Goal: Task Accomplishment & Management: Use online tool/utility

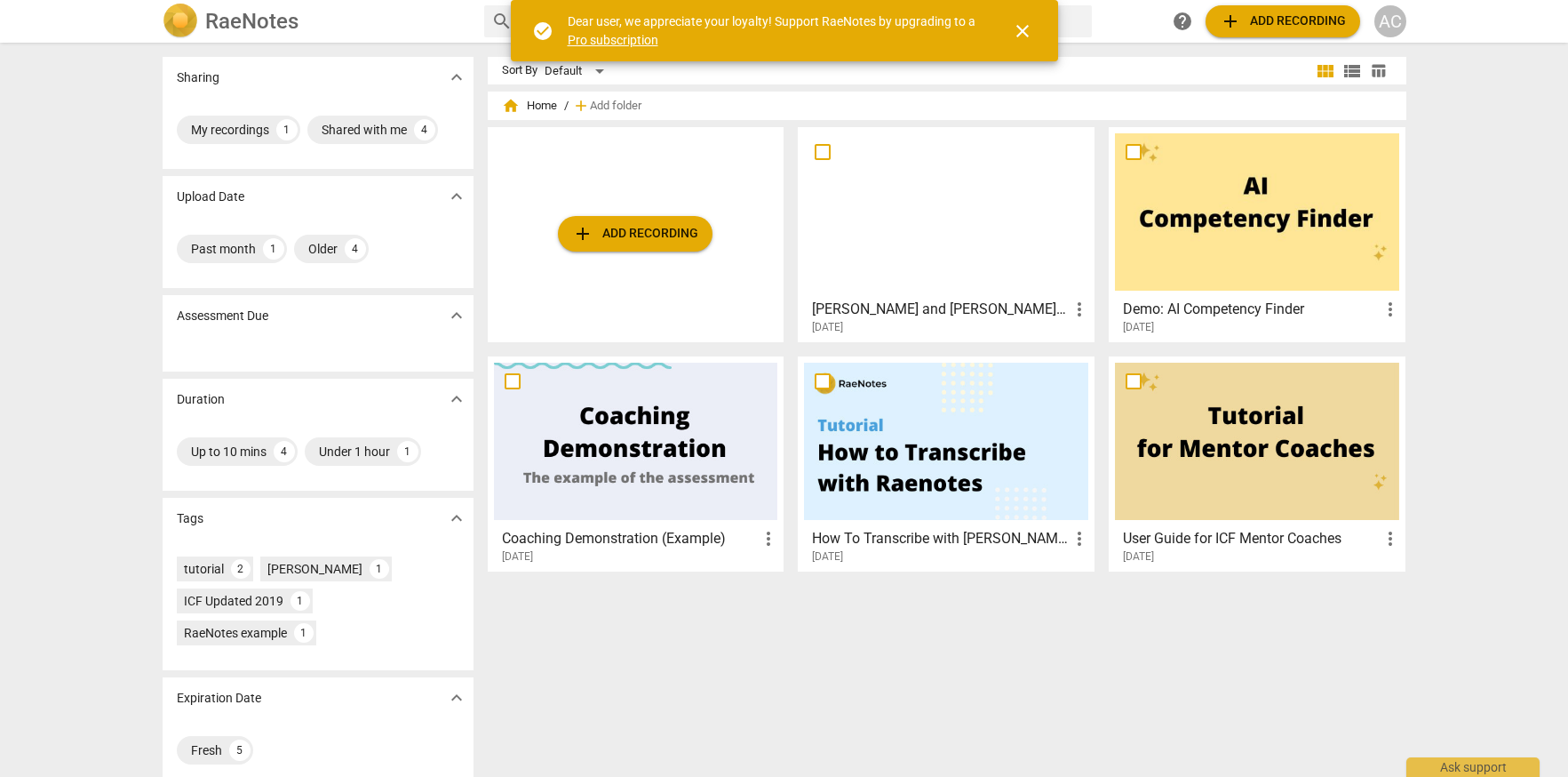
click at [996, 311] on h3 "[PERSON_NAME] and [PERSON_NAME] coaching session audio only 200825" at bounding box center [940, 308] width 257 height 21
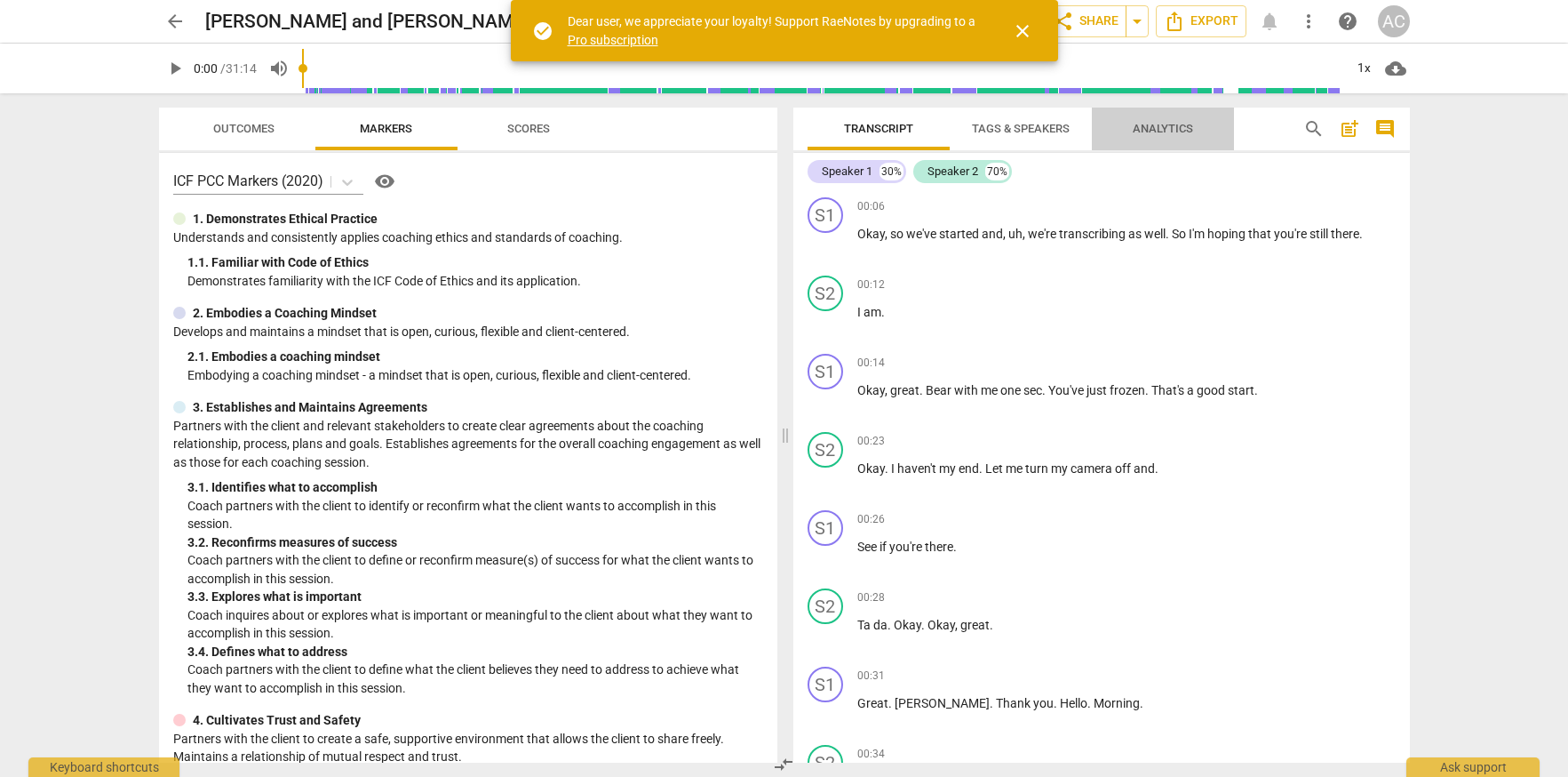
click at [1160, 130] on span "Analytics" at bounding box center [1163, 128] width 61 height 13
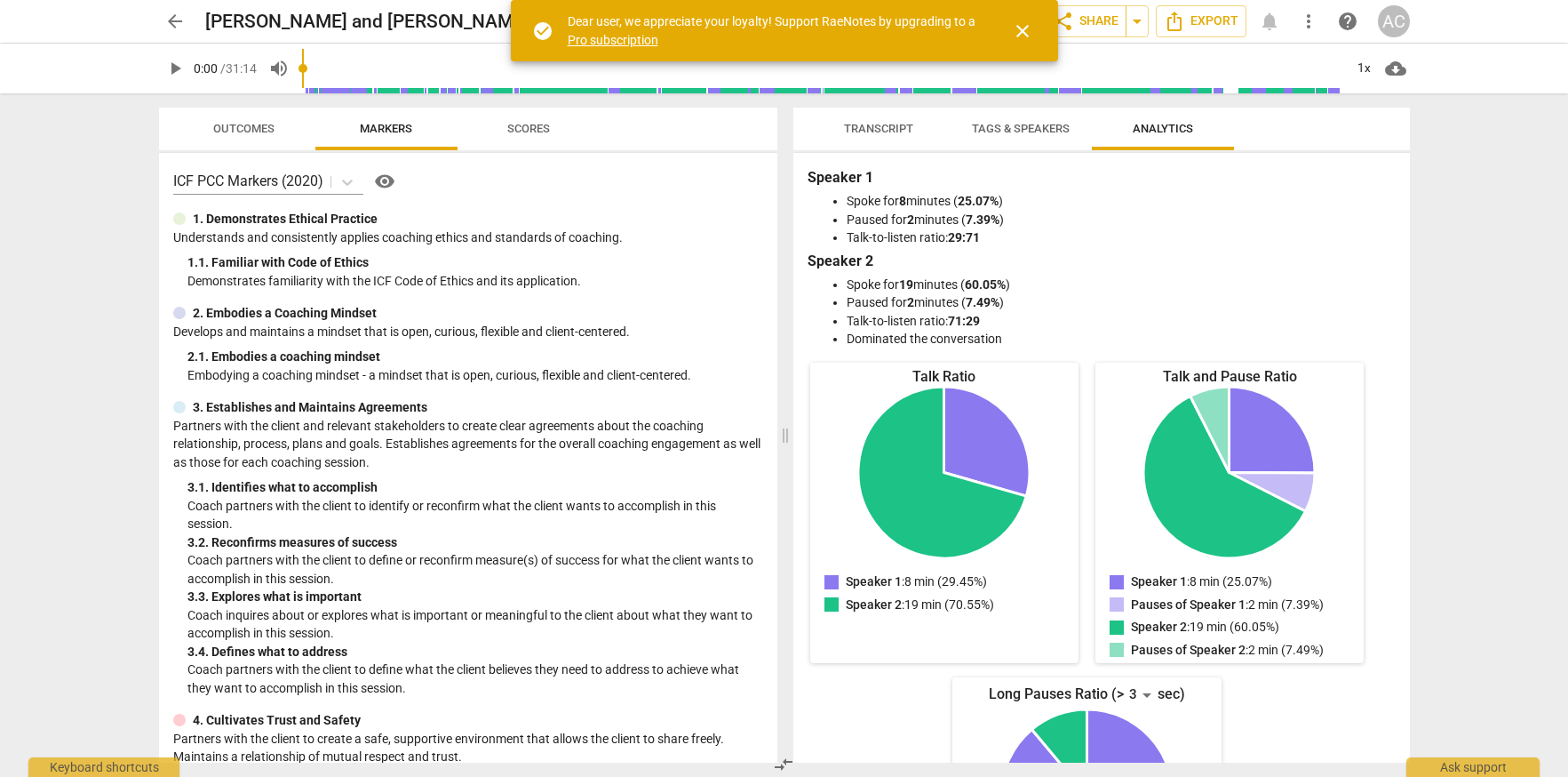
click at [995, 122] on span "Tags & Speakers" at bounding box center [1020, 128] width 98 height 13
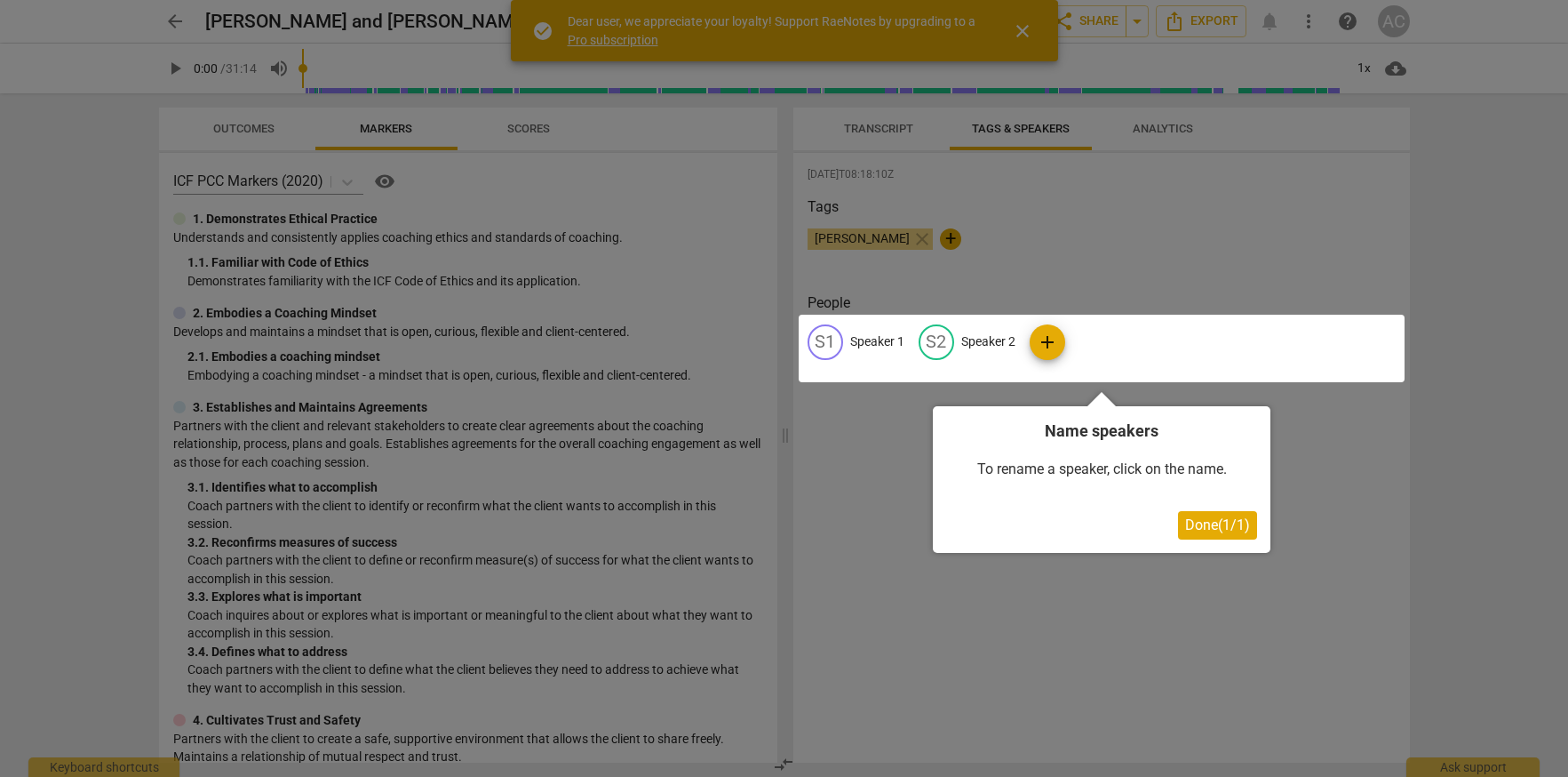
click at [1220, 526] on span "Done ( 1 / 1 )" at bounding box center [1217, 525] width 64 height 17
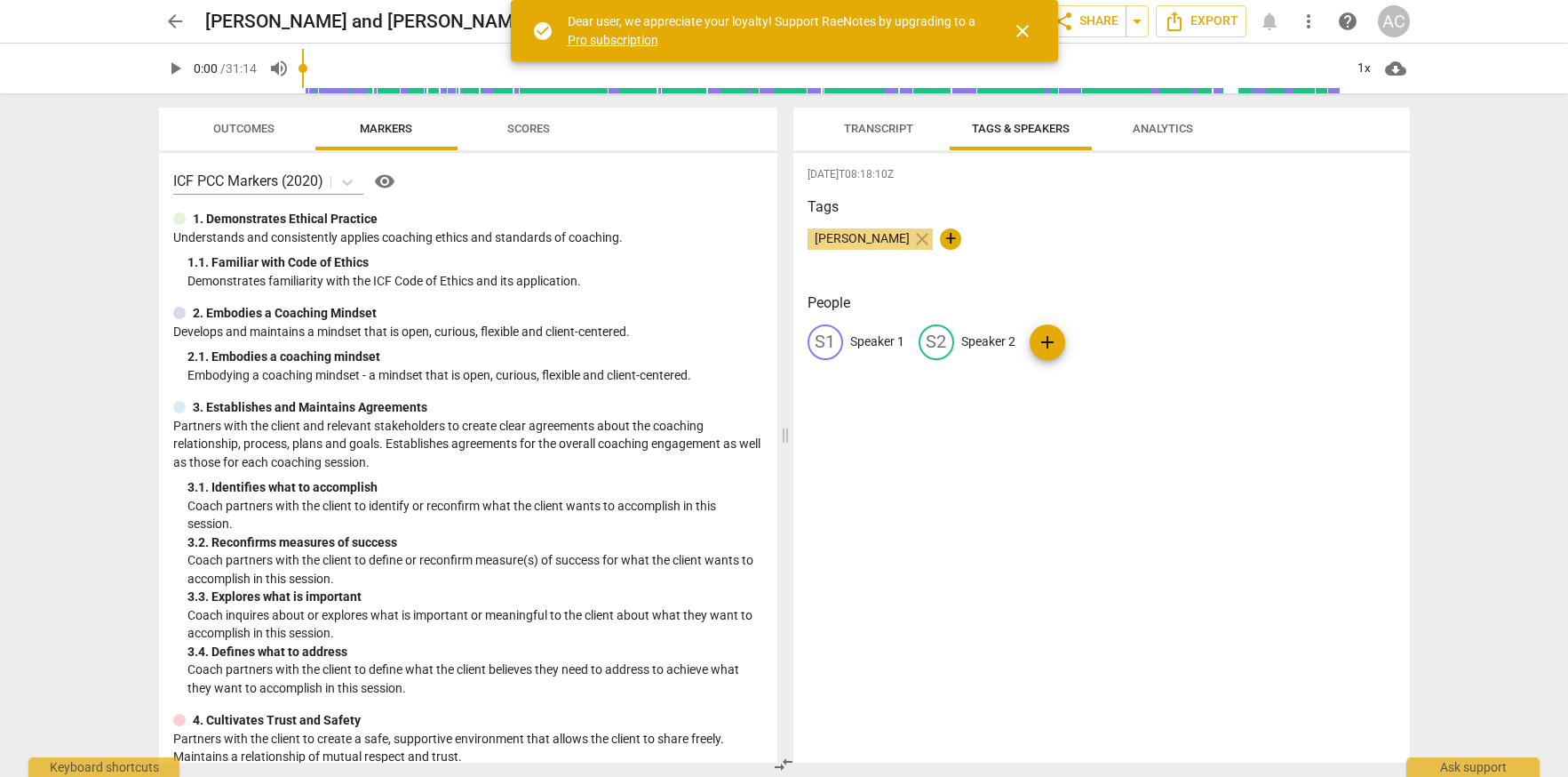
click at [866, 342] on p "Speaker 1" at bounding box center [877, 342] width 54 height 18
click at [874, 127] on span "Transcript" at bounding box center [878, 128] width 69 height 13
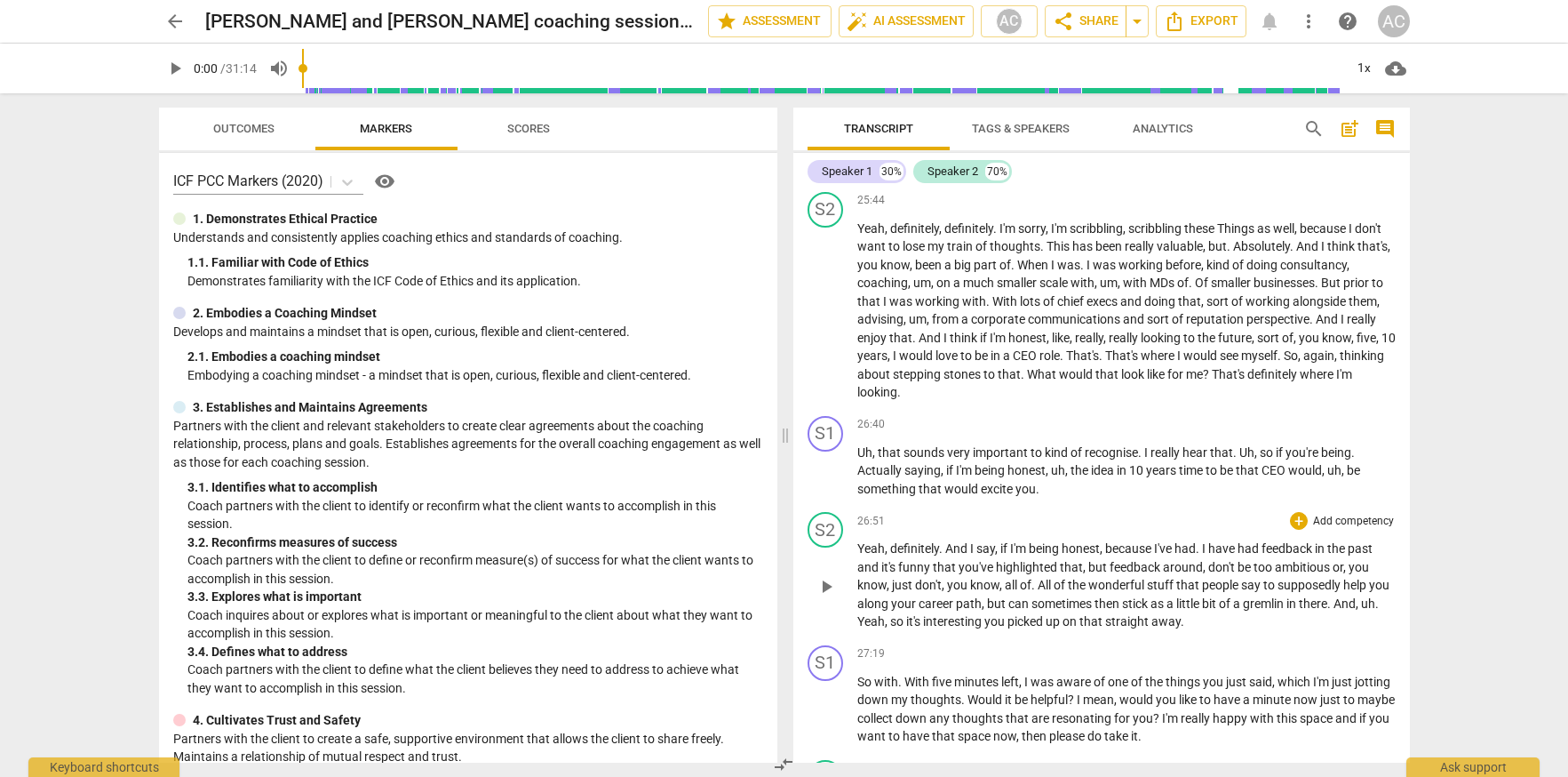
scroll to position [7658, 0]
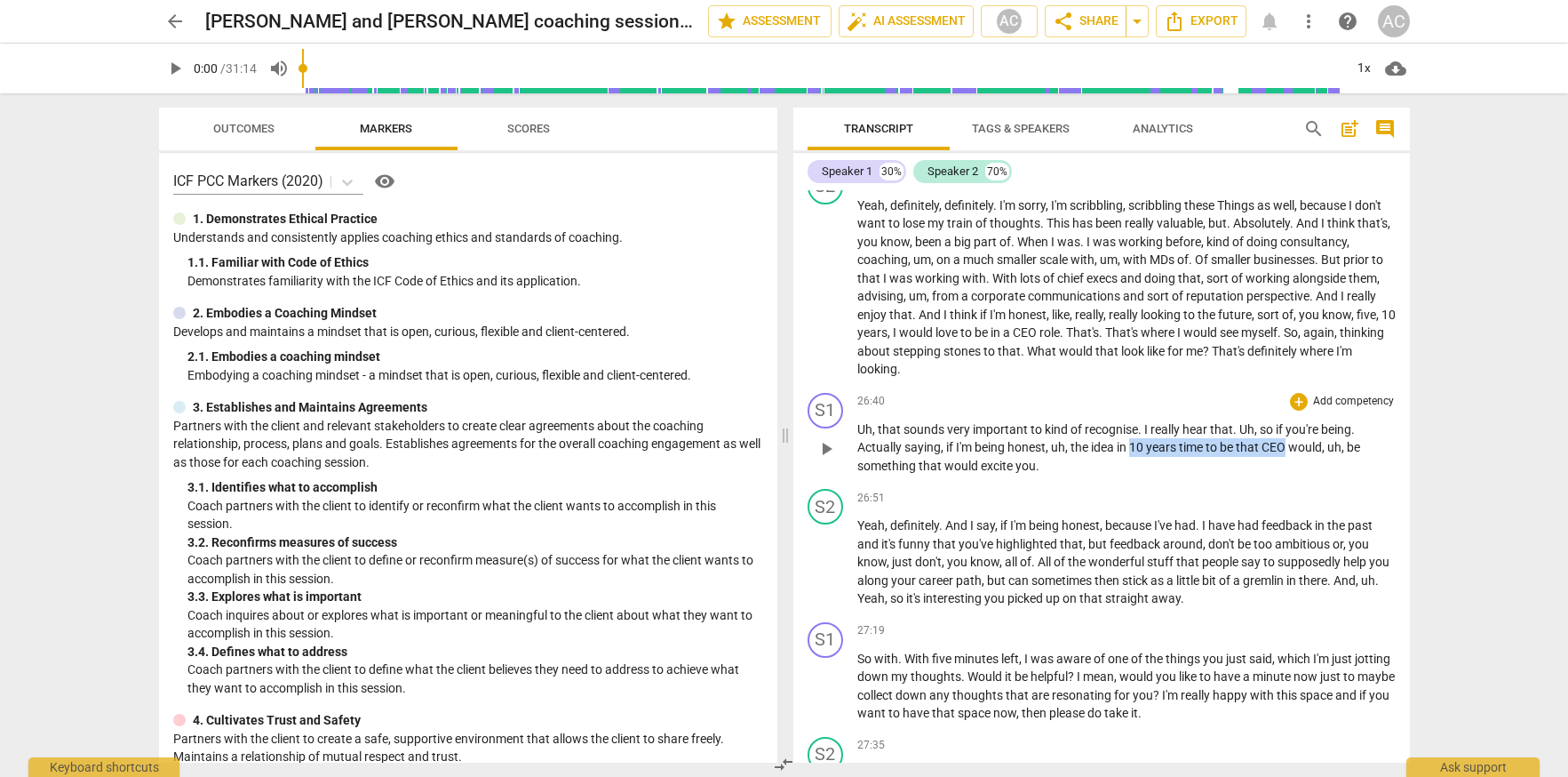
drag, startPoint x: 1134, startPoint y: 482, endPoint x: 1287, endPoint y: 480, distance: 153.0
click at [1287, 476] on p "Uh , that sounds very important to kind of recognise . I really hear that . Uh …" at bounding box center [1126, 448] width 538 height 55
click at [1303, 460] on div "+" at bounding box center [1308, 460] width 17 height 17
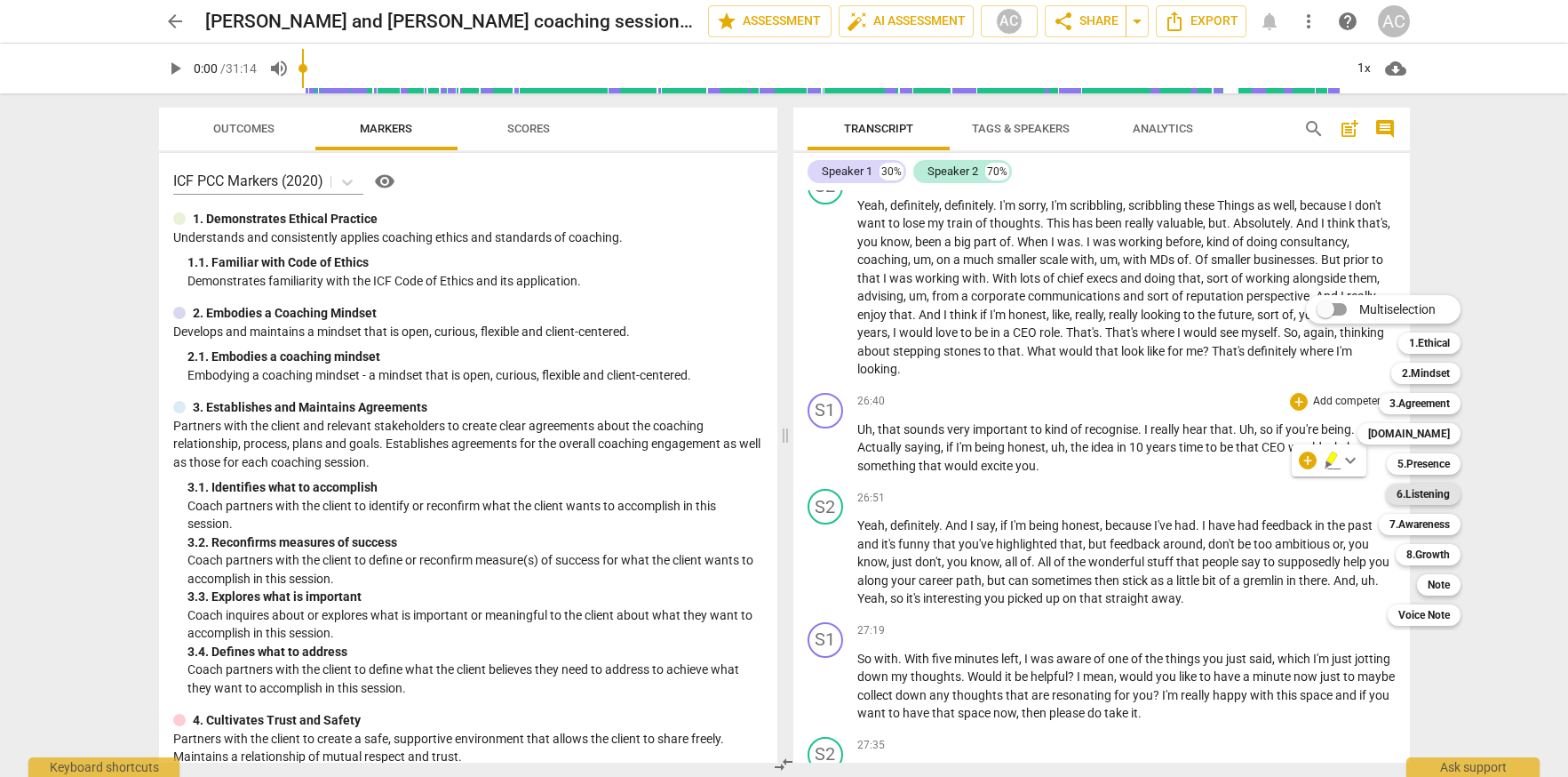
click at [1420, 493] on b "6.Listening" at bounding box center [1424, 493] width 53 height 21
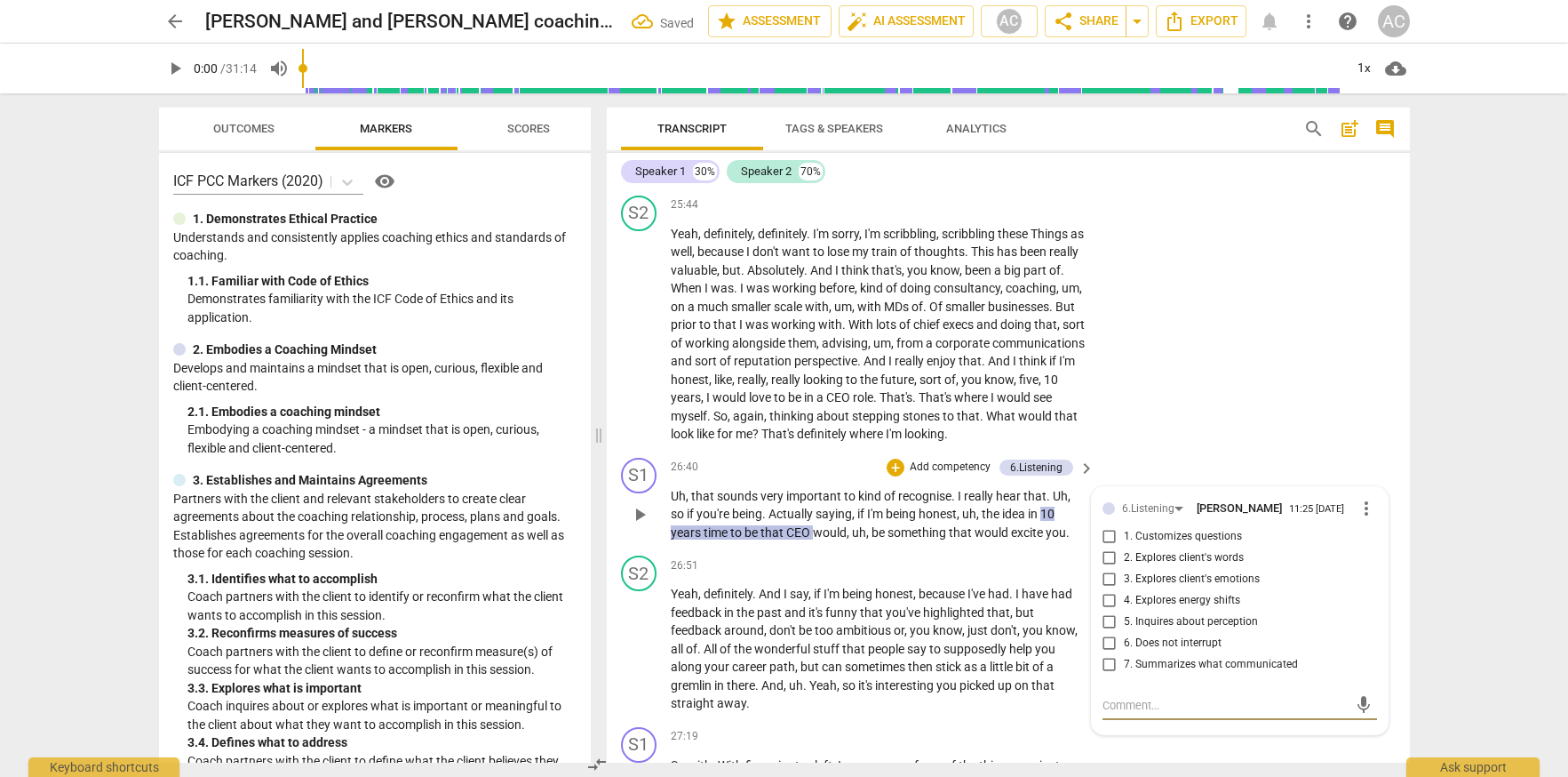
scroll to position [8993, 0]
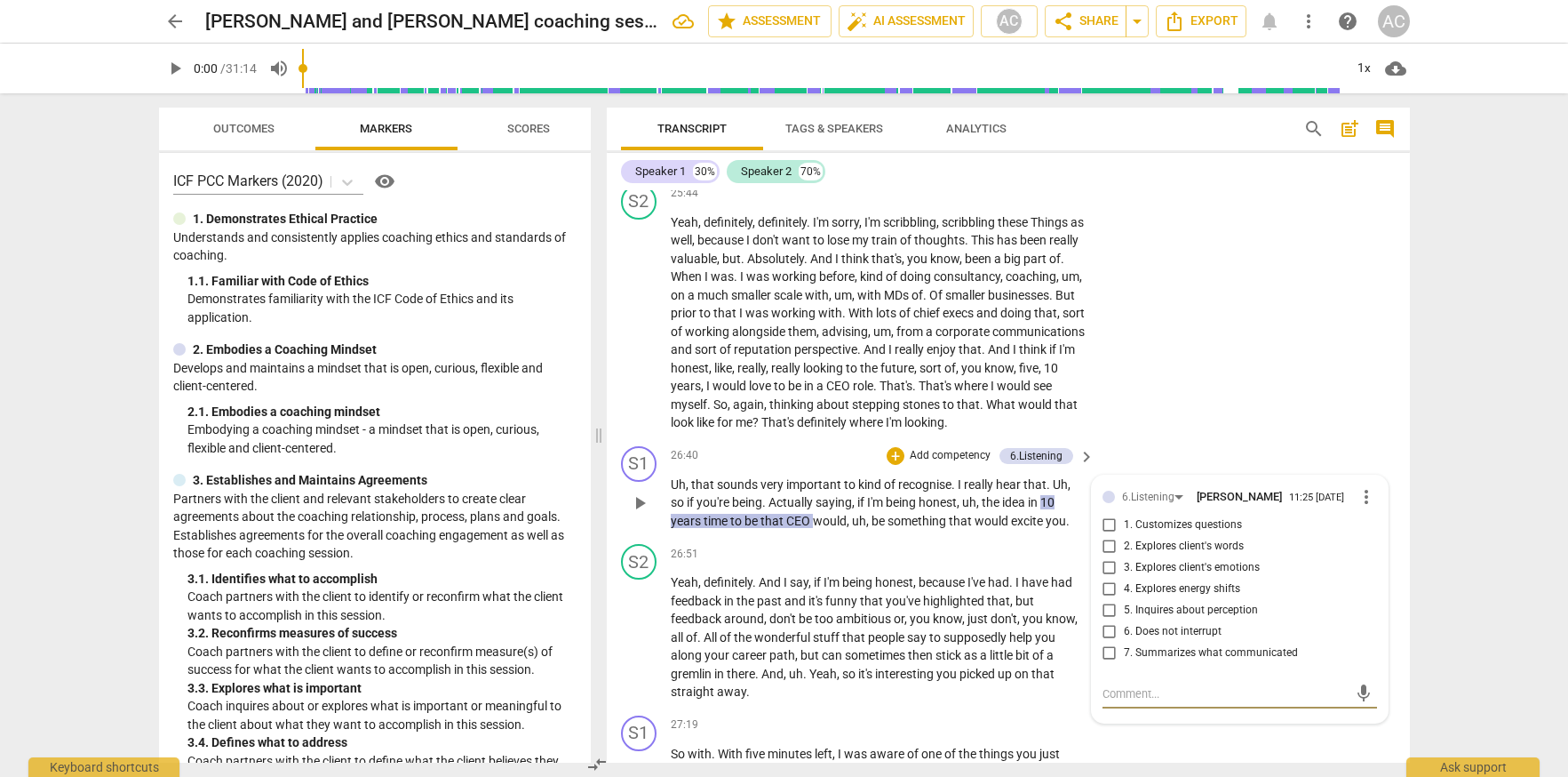
click at [1109, 664] on input "7. Summarizes what communicated" at bounding box center [1110, 653] width 29 height 21
checkbox input "true"
click at [821, 466] on div "26:40 + Add competency 6.Listening keyboard_arrow_right" at bounding box center [883, 456] width 426 height 19
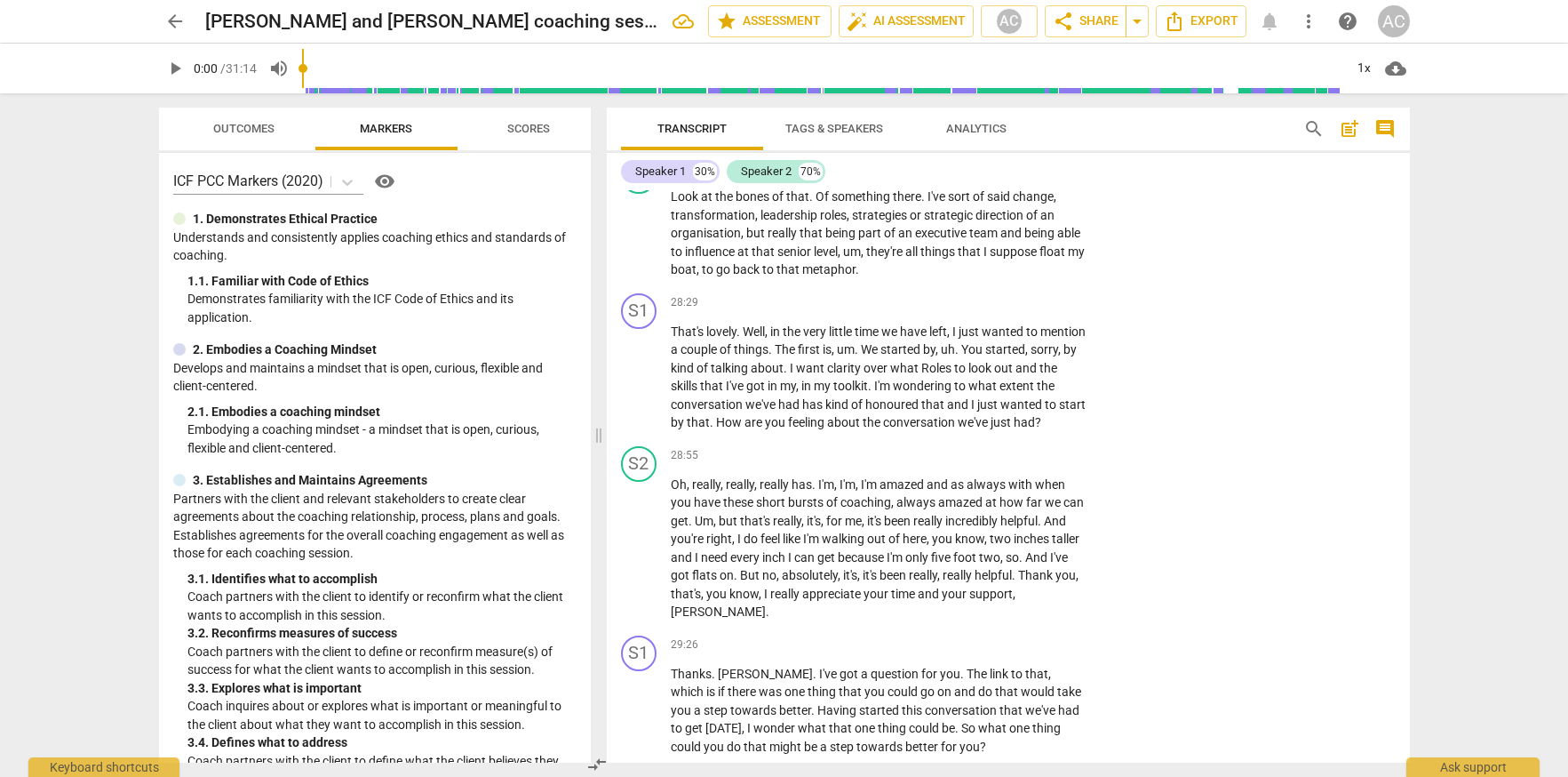
scroll to position [9865, 0]
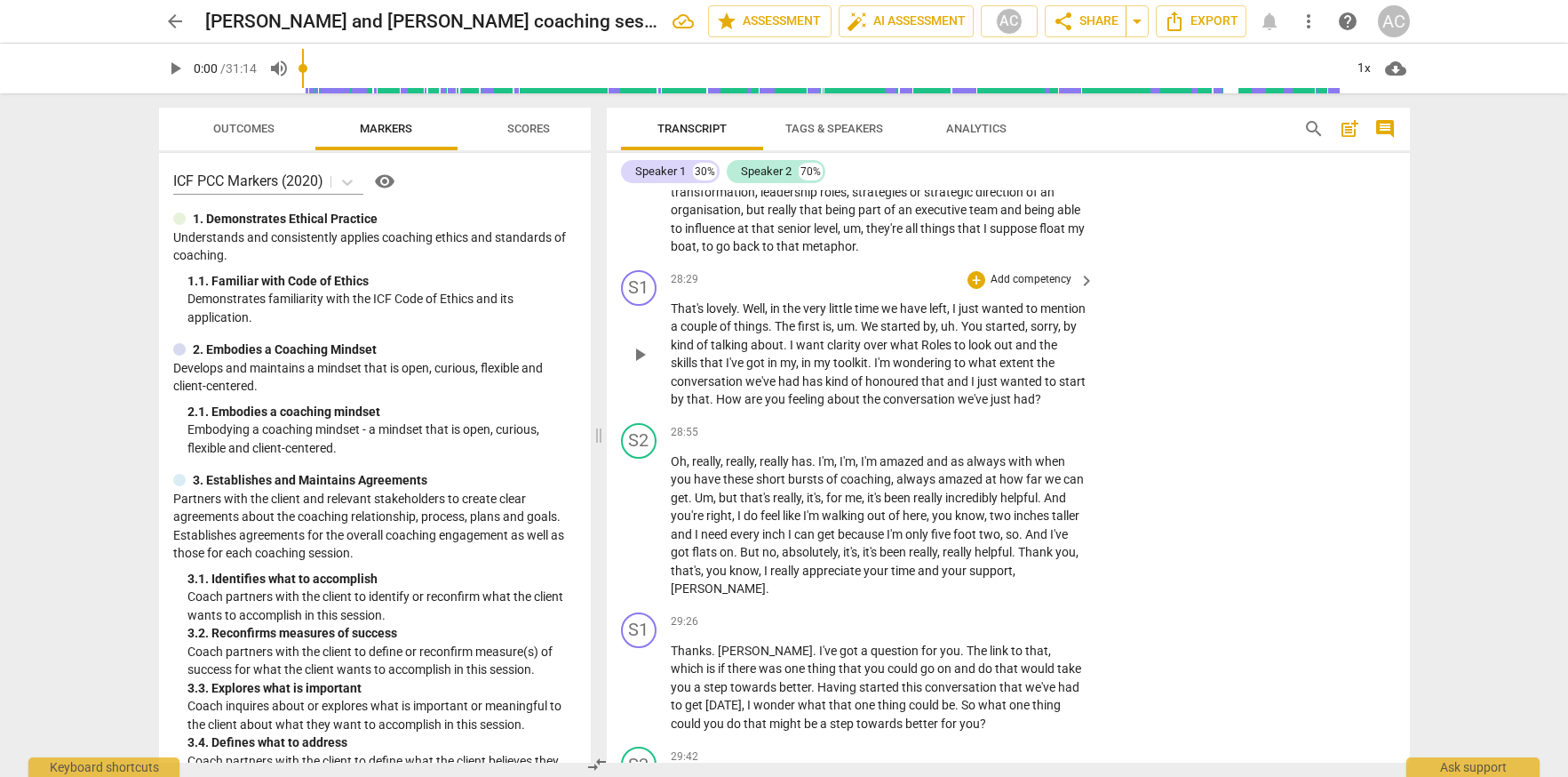
click at [893, 370] on span "I'm" at bounding box center [883, 362] width 18 height 14
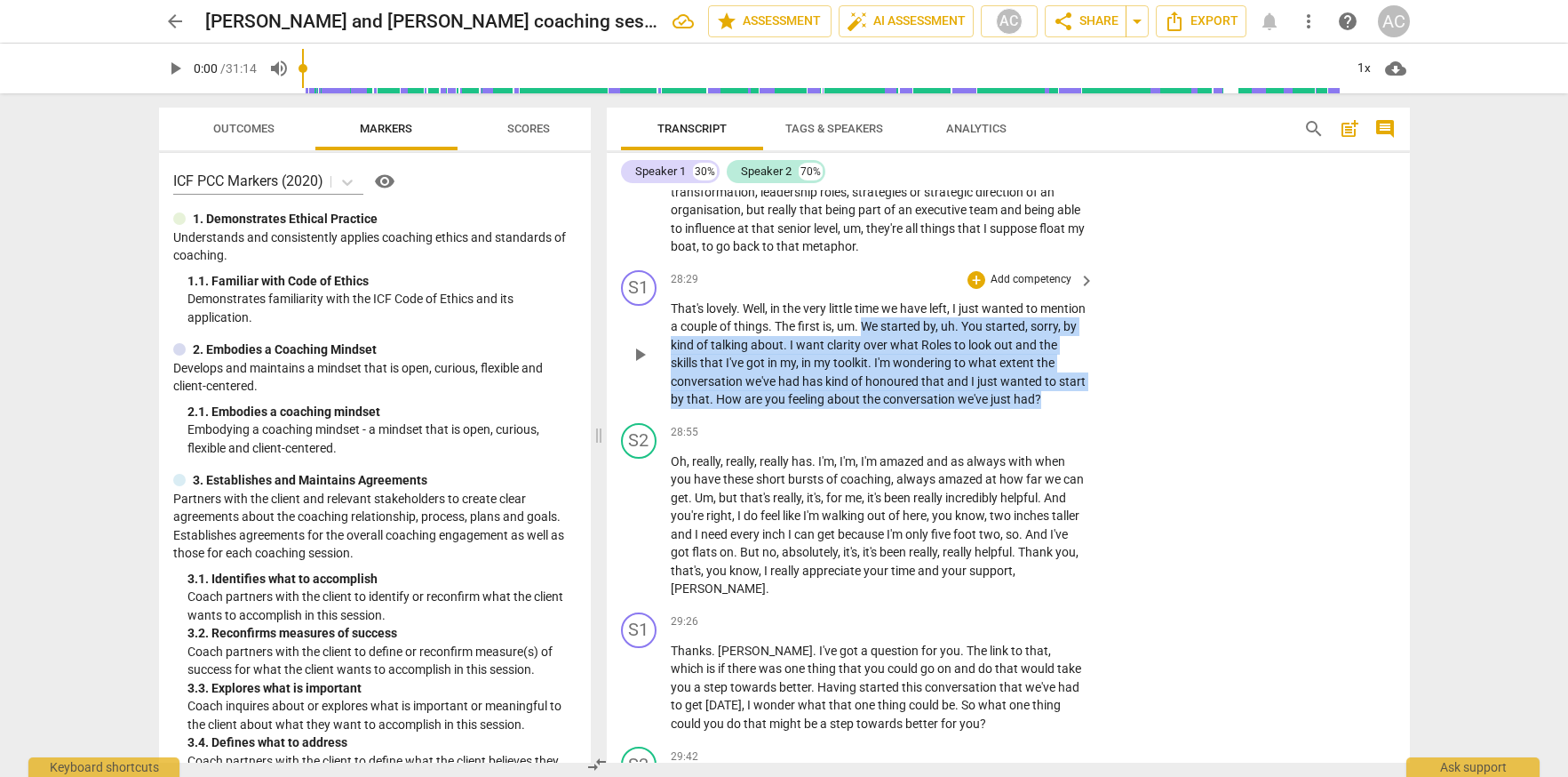
drag, startPoint x: 914, startPoint y: 343, endPoint x: 1078, endPoint y: 413, distance: 178.3
click at [1078, 409] on p "That's lovely . Well , in the very little time we have left , I just wanted to …" at bounding box center [879, 354] width 416 height 110
click at [976, 289] on div "+" at bounding box center [975, 279] width 17 height 17
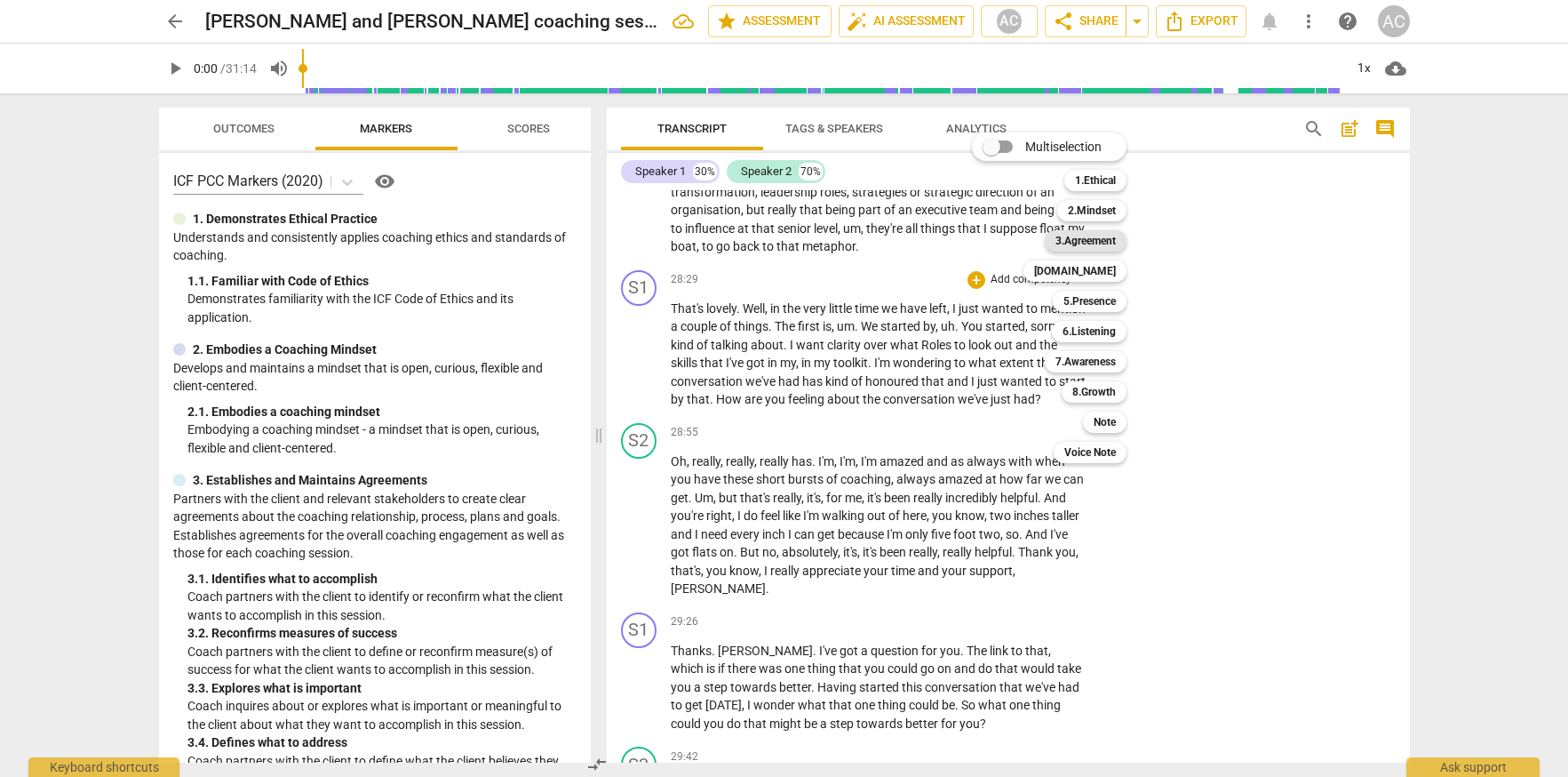
click at [1091, 239] on b "3.Agreement" at bounding box center [1086, 240] width 61 height 21
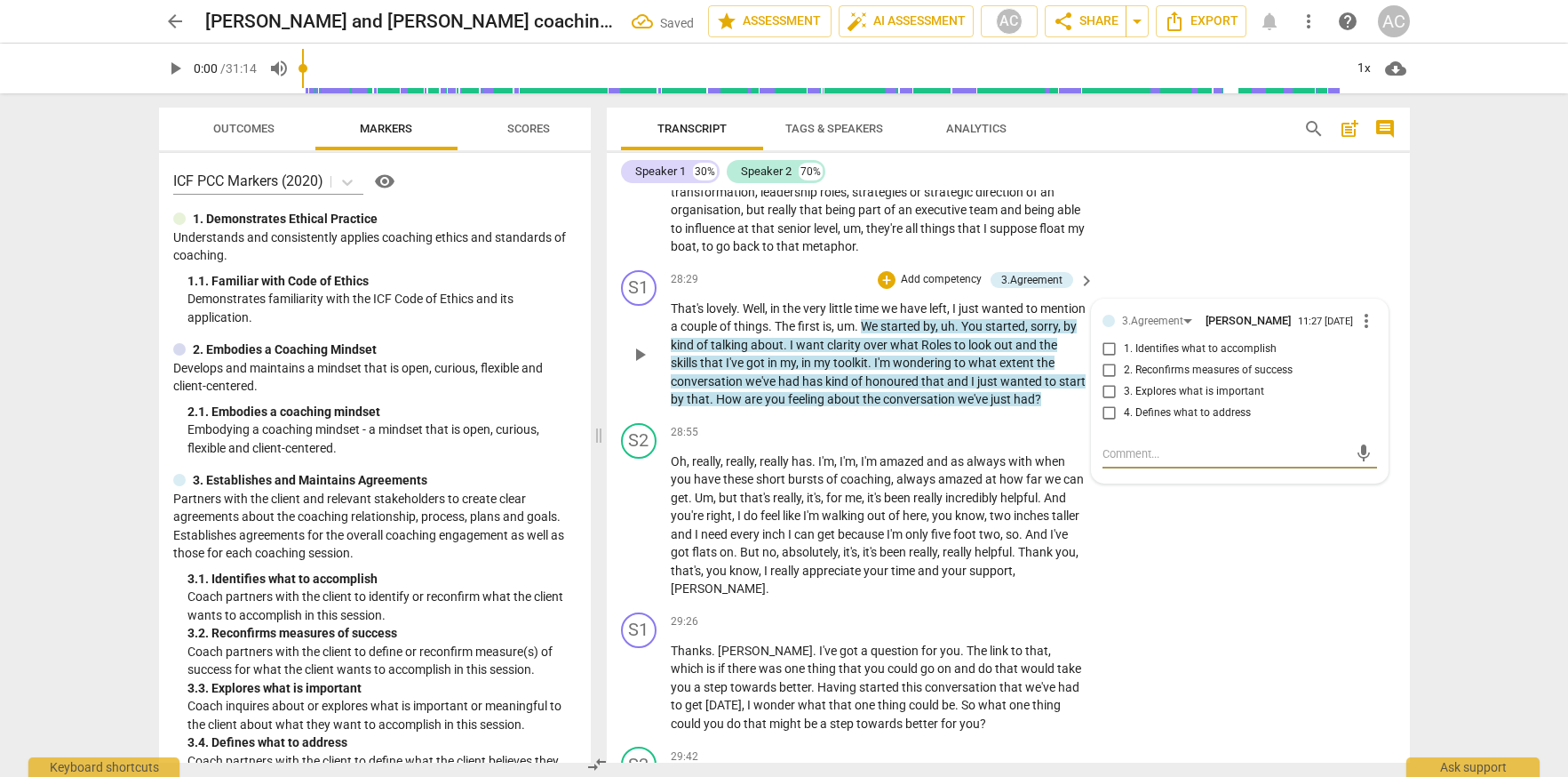
click at [1106, 381] on input "2. Reconfirms measures of success" at bounding box center [1110, 370] width 29 height 21
checkbox input "true"
click at [887, 289] on div "+" at bounding box center [886, 279] width 17 height 17
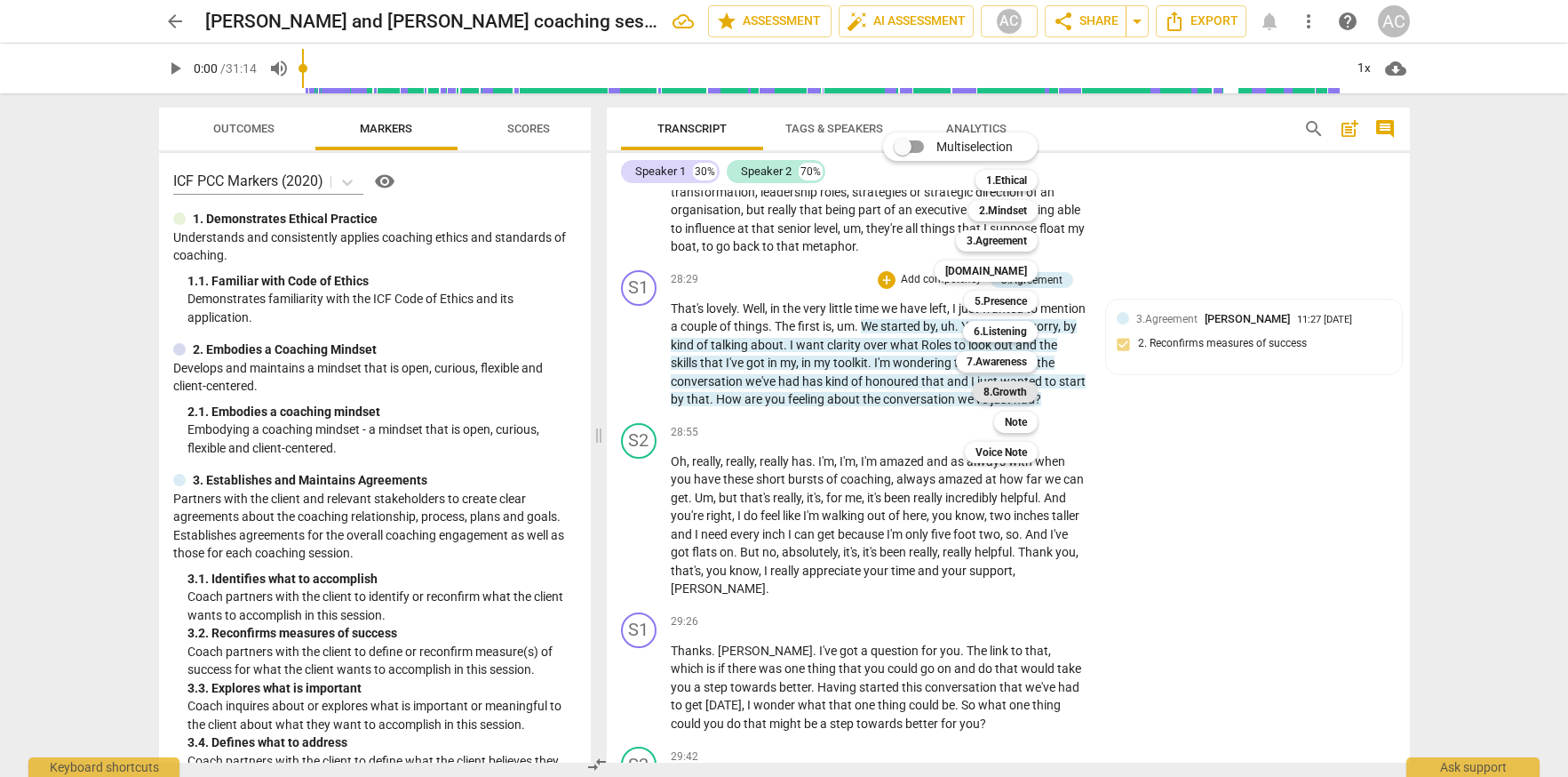
click at [1011, 390] on b "8.Growth" at bounding box center [1005, 391] width 43 height 21
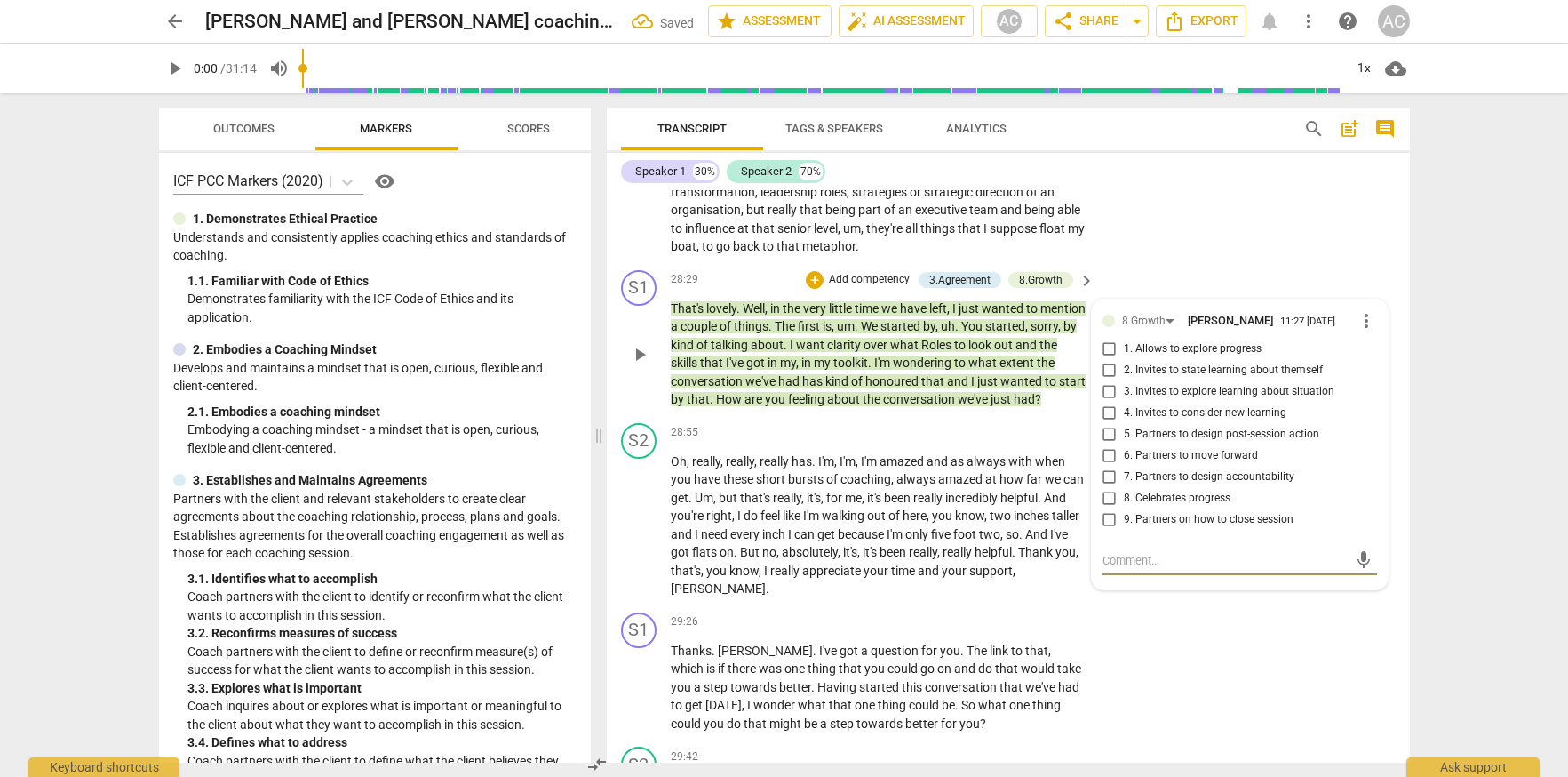
click at [1107, 360] on input "1. Allows to explore progress" at bounding box center [1110, 349] width 29 height 21
checkbox input "true"
click at [898, 440] on div "28:55 + Add competency keyboard_arrow_right" at bounding box center [883, 433] width 426 height 19
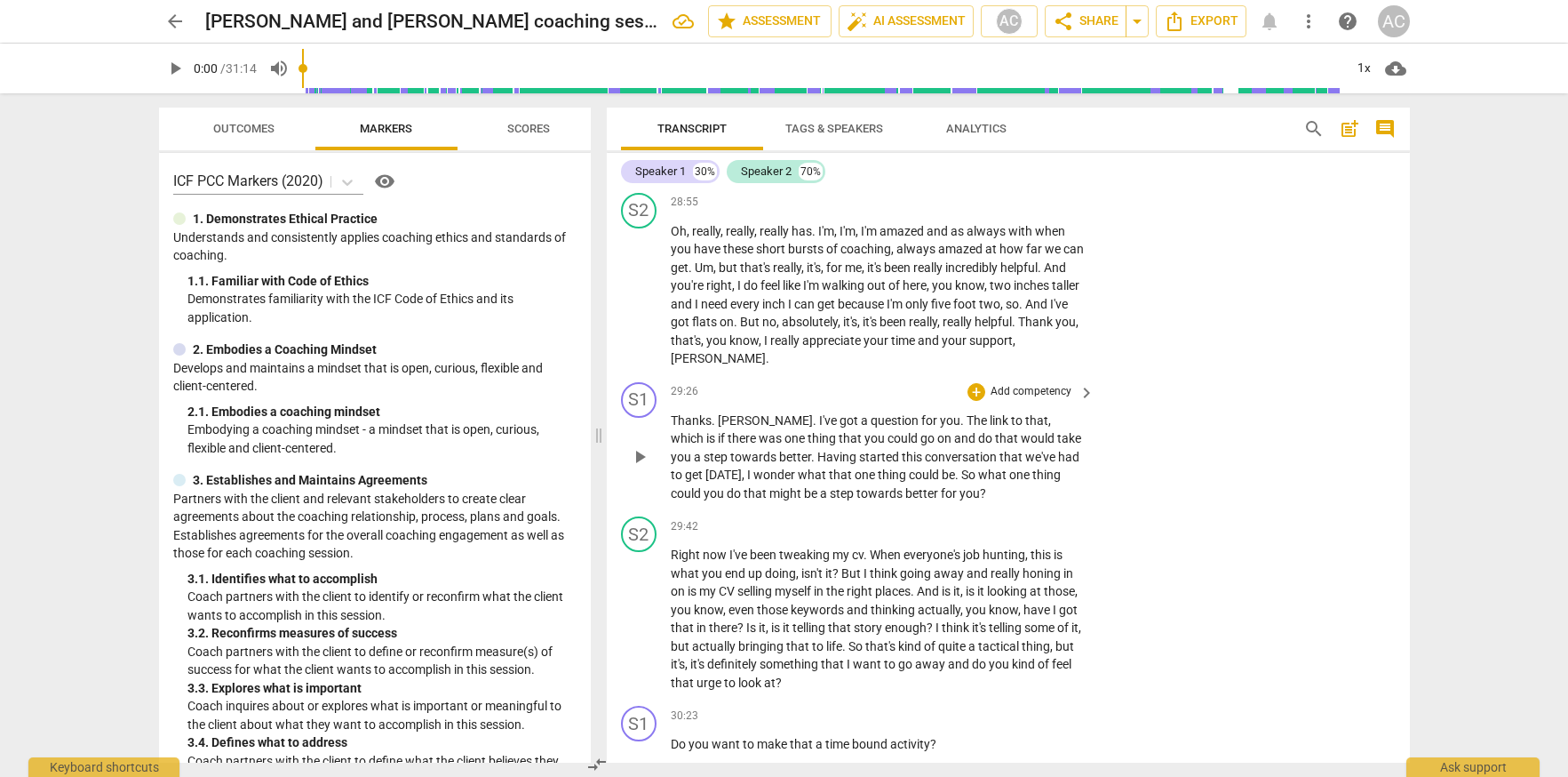
scroll to position [10107, 0]
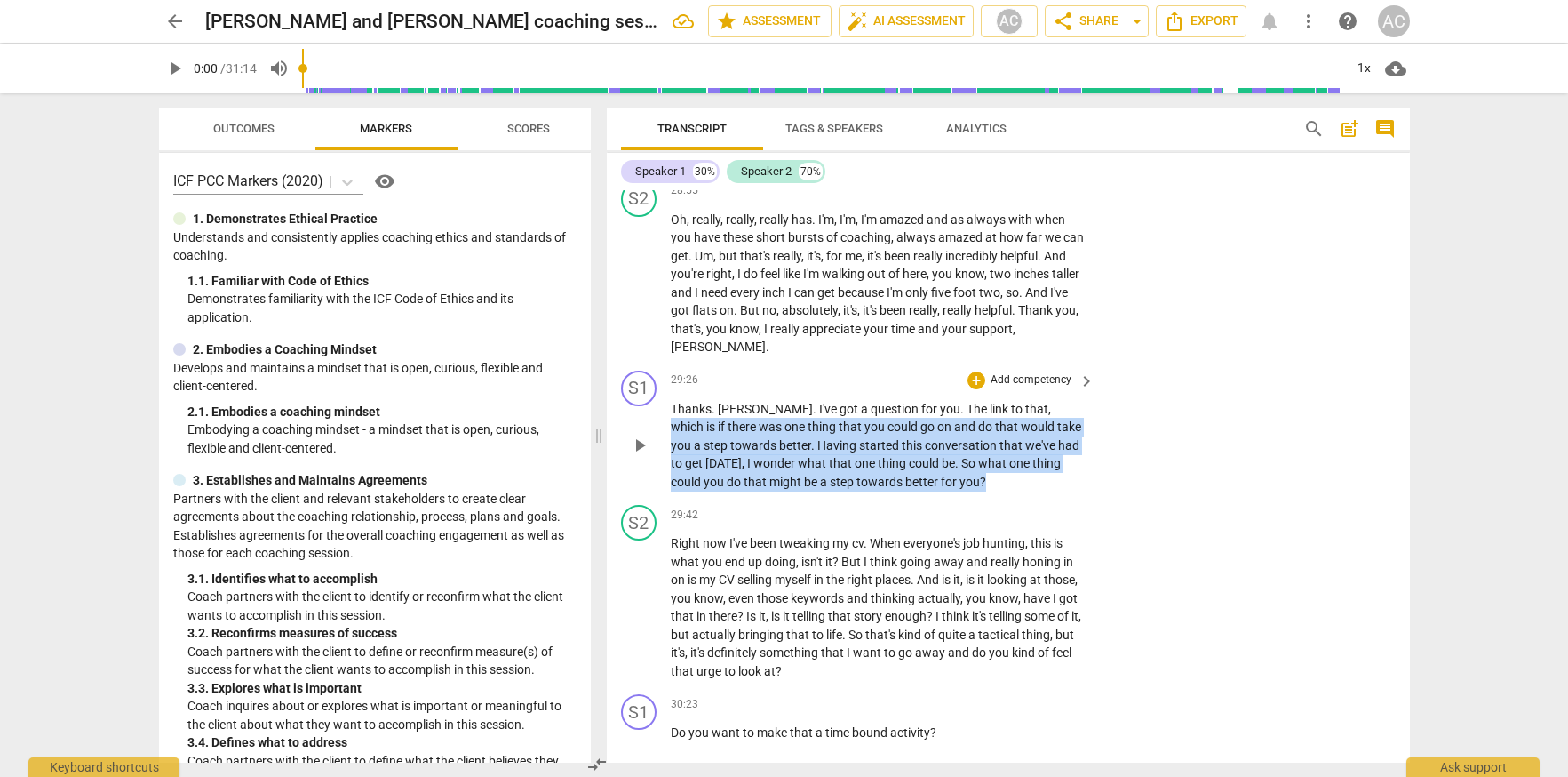
drag, startPoint x: 986, startPoint y: 410, endPoint x: 952, endPoint y: 481, distance: 78.7
click at [952, 481] on p "Thanks . [PERSON_NAME] . I've got a question for you . The link to that , which…" at bounding box center [879, 446] width 416 height 91
click at [974, 386] on div "+" at bounding box center [975, 380] width 17 height 17
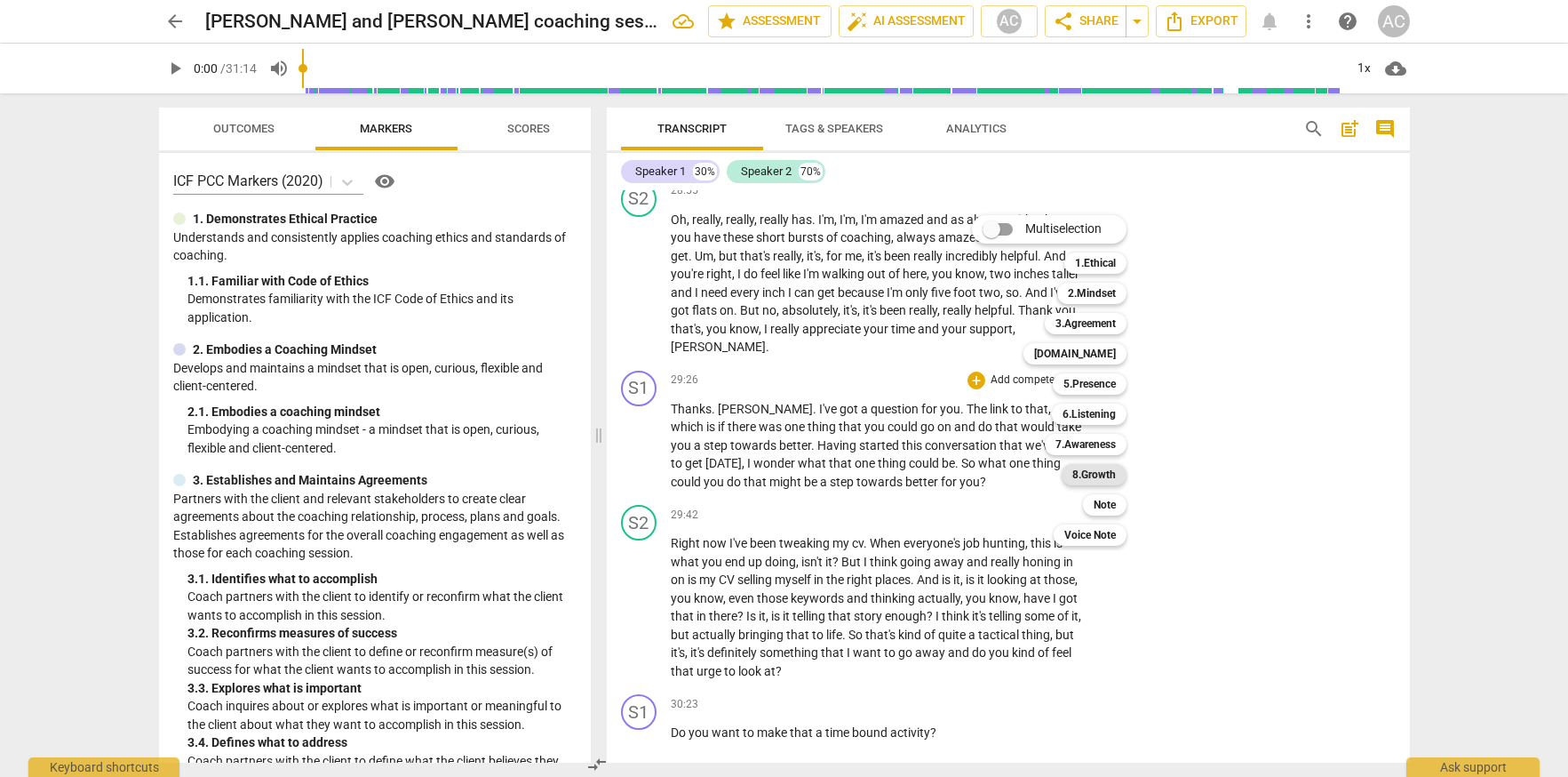
click at [1086, 477] on b "8.Growth" at bounding box center [1093, 474] width 43 height 21
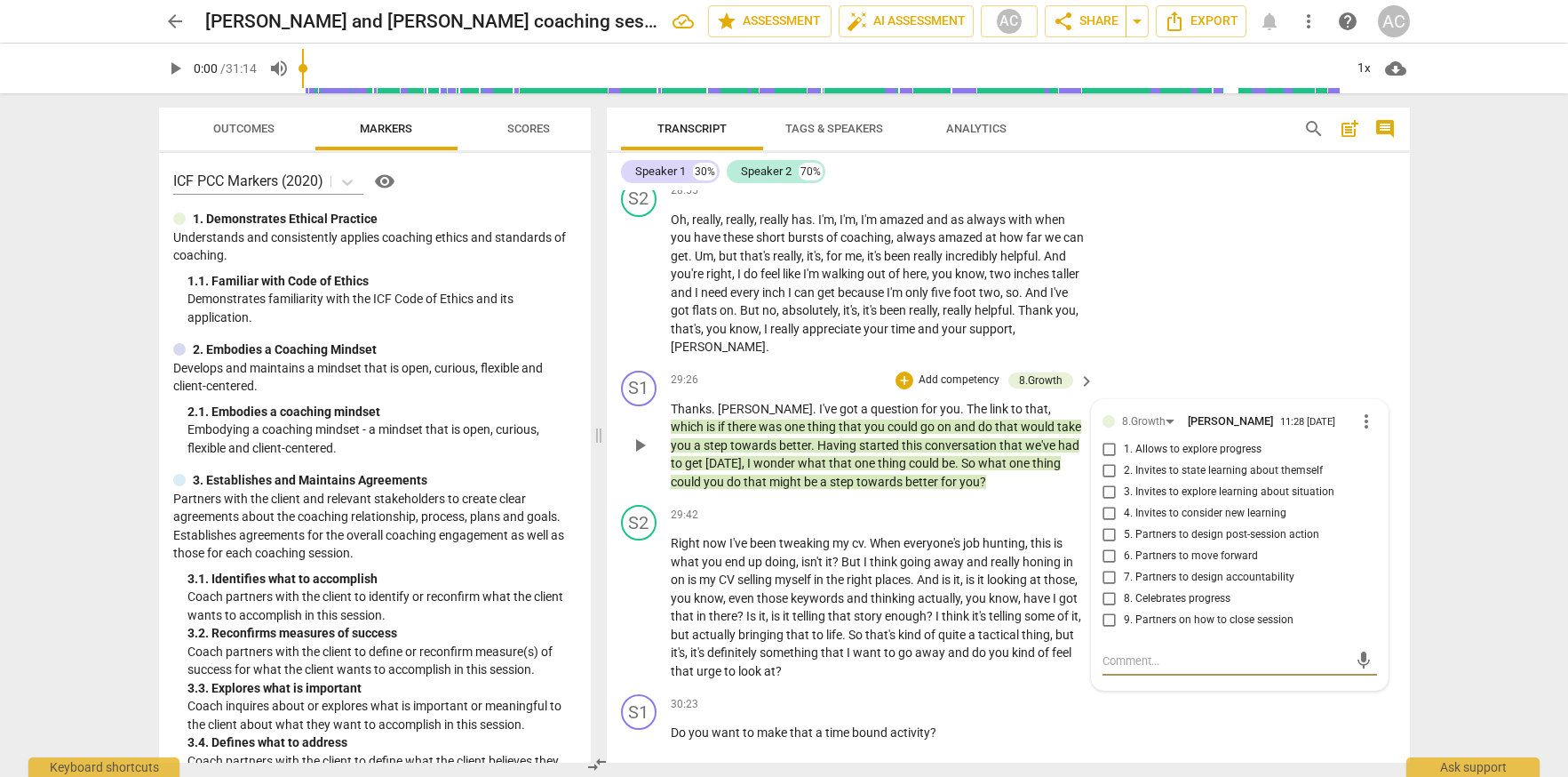
click at [1108, 531] on input "5. Partners to design post-session action" at bounding box center [1110, 535] width 29 height 21
checkbox input "true"
click at [1102, 554] on input "6. Partners to move forward" at bounding box center [1110, 556] width 29 height 21
checkbox input "true"
click at [1161, 372] on div "S1 play_arrow pause 29:26 + Add competency 8.Growth keyboard_arrow_right Thanks…" at bounding box center [1008, 431] width 803 height 135
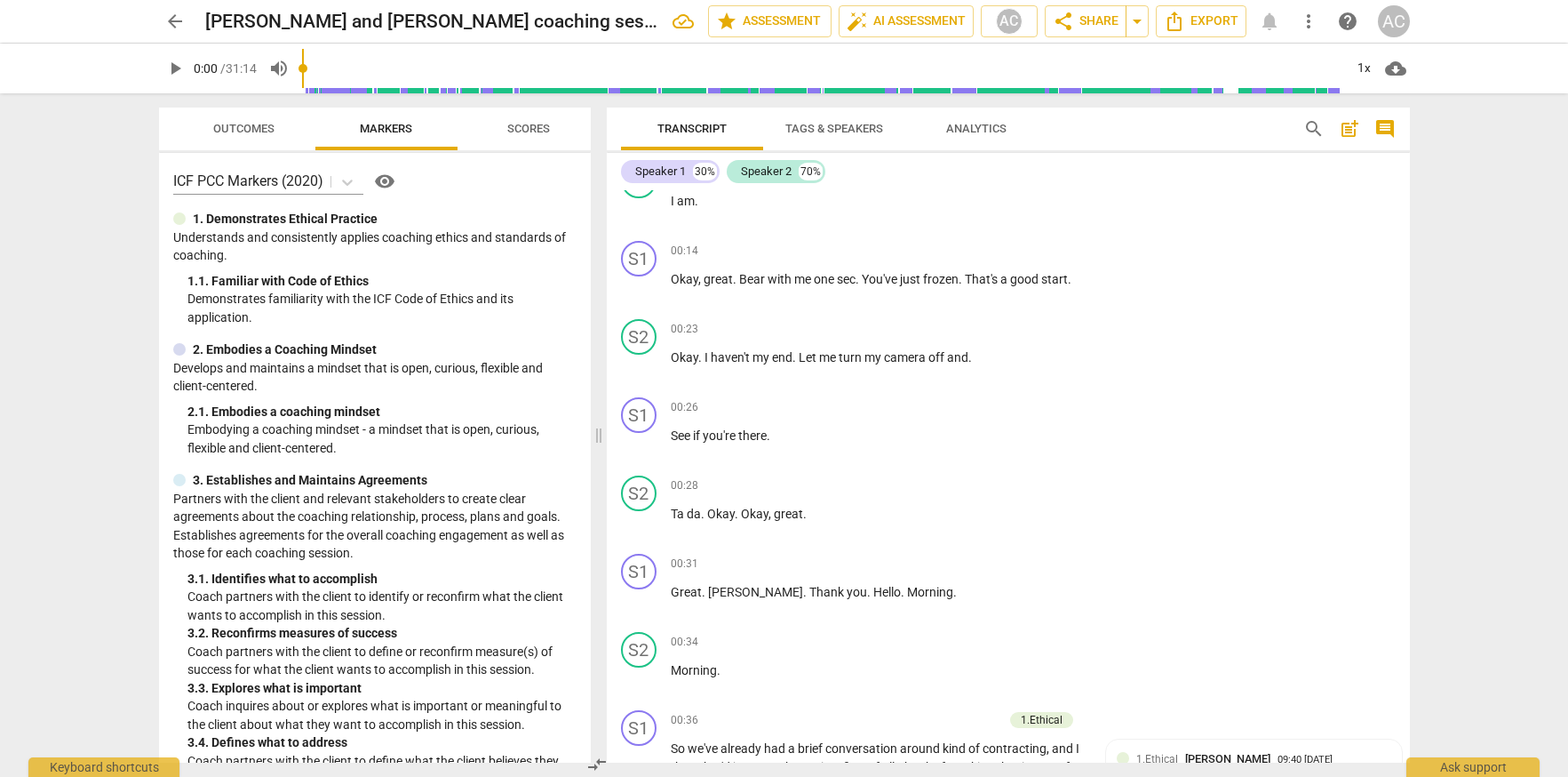
scroll to position [0, 0]
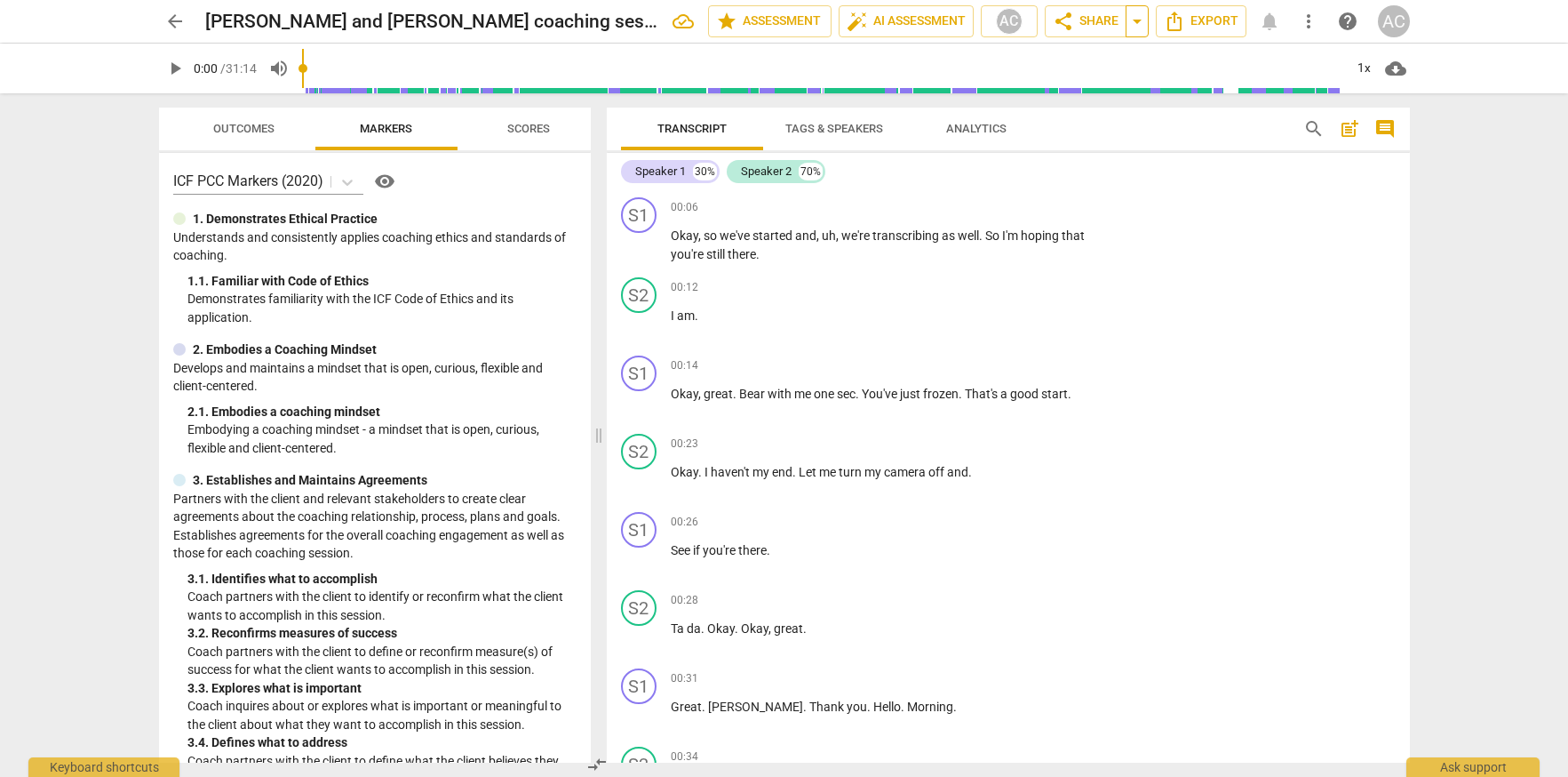
click at [1135, 22] on span "arrow_drop_down" at bounding box center [1136, 21] width 21 height 21
click at [1212, 23] on span "Export" at bounding box center [1201, 21] width 75 height 21
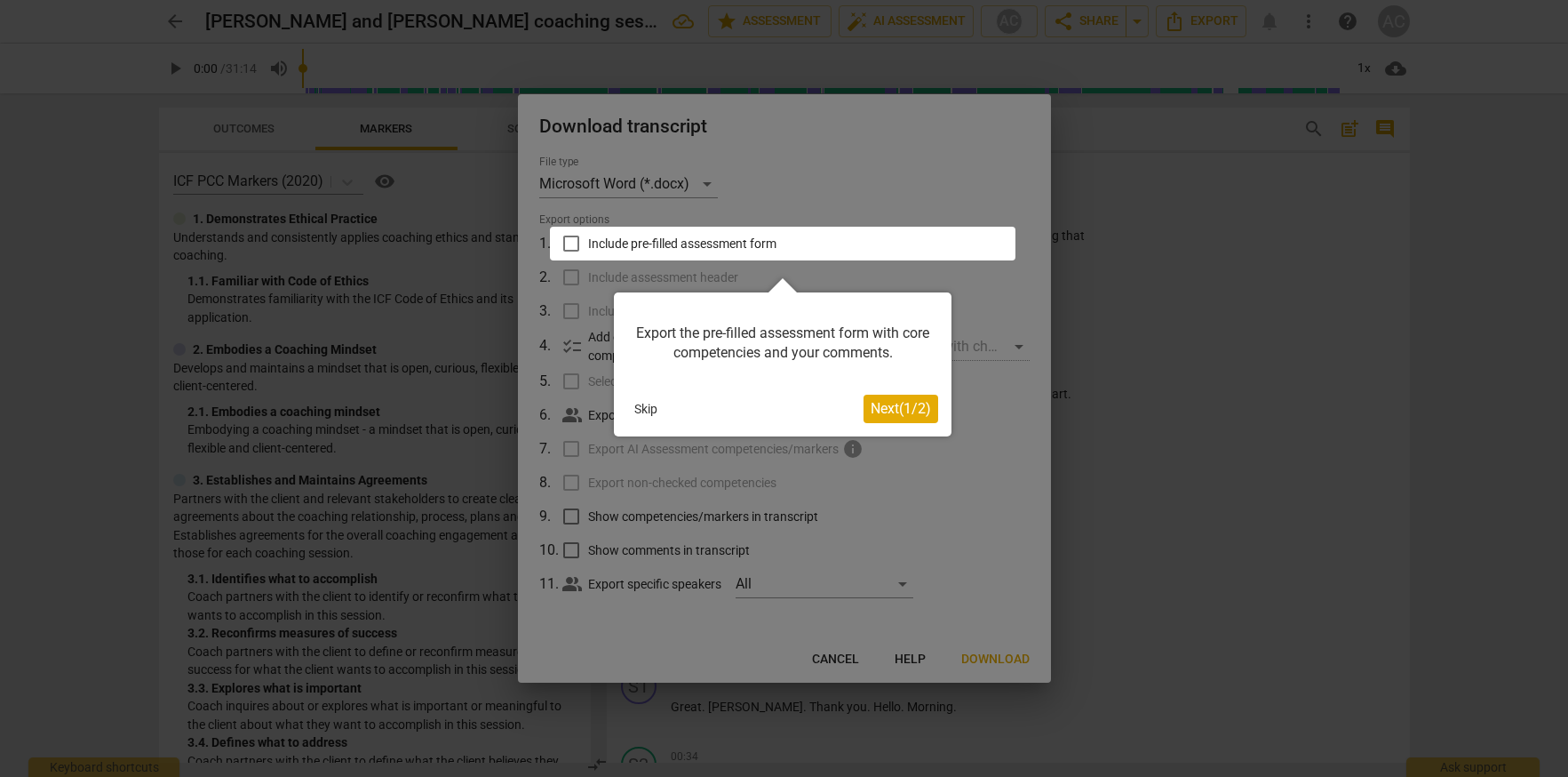
click at [892, 410] on span "Next ( 1 / 2 )" at bounding box center [901, 409] width 61 height 17
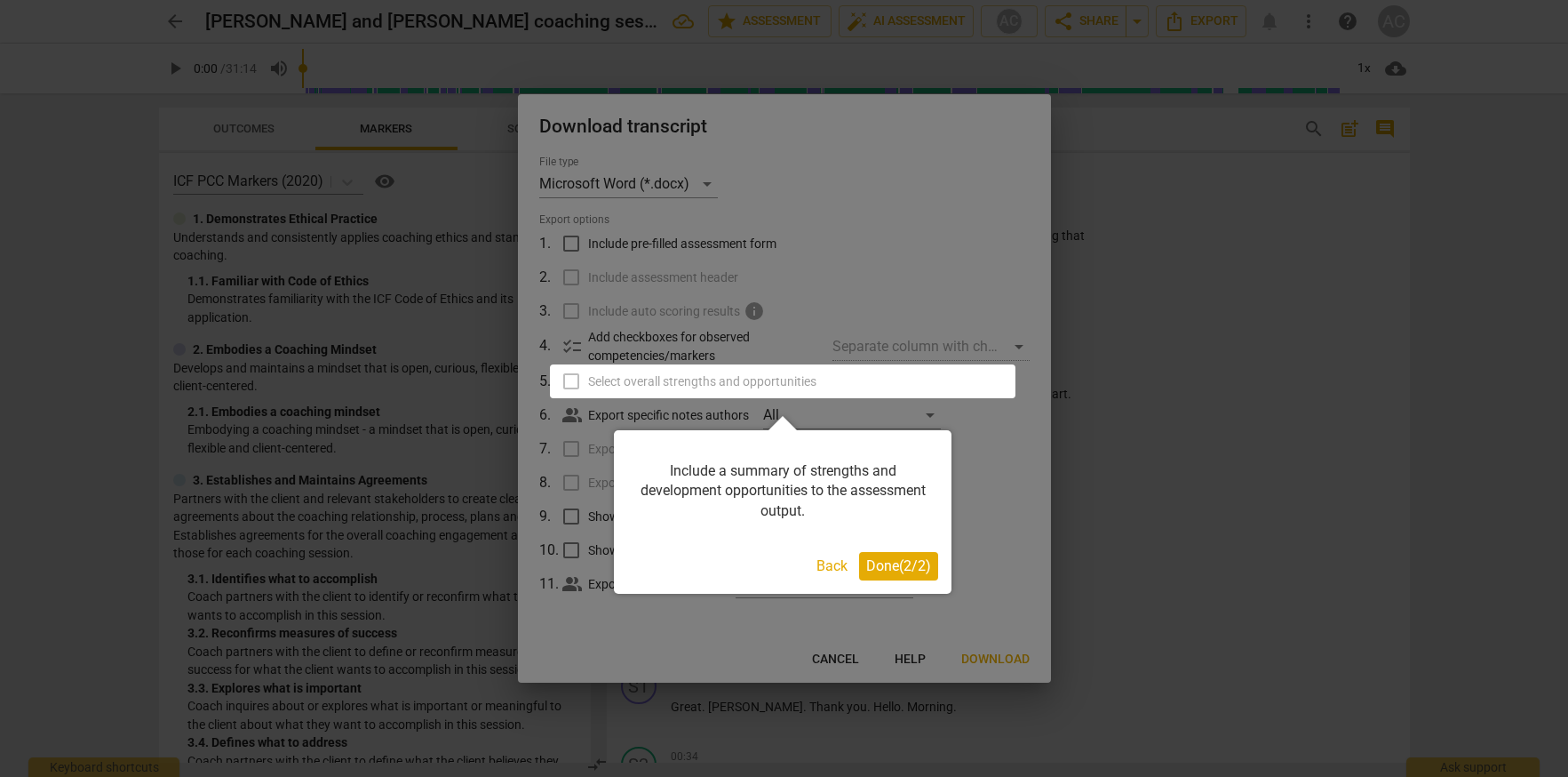
click at [889, 566] on span "Done ( 2 / 2 )" at bounding box center [898, 565] width 64 height 17
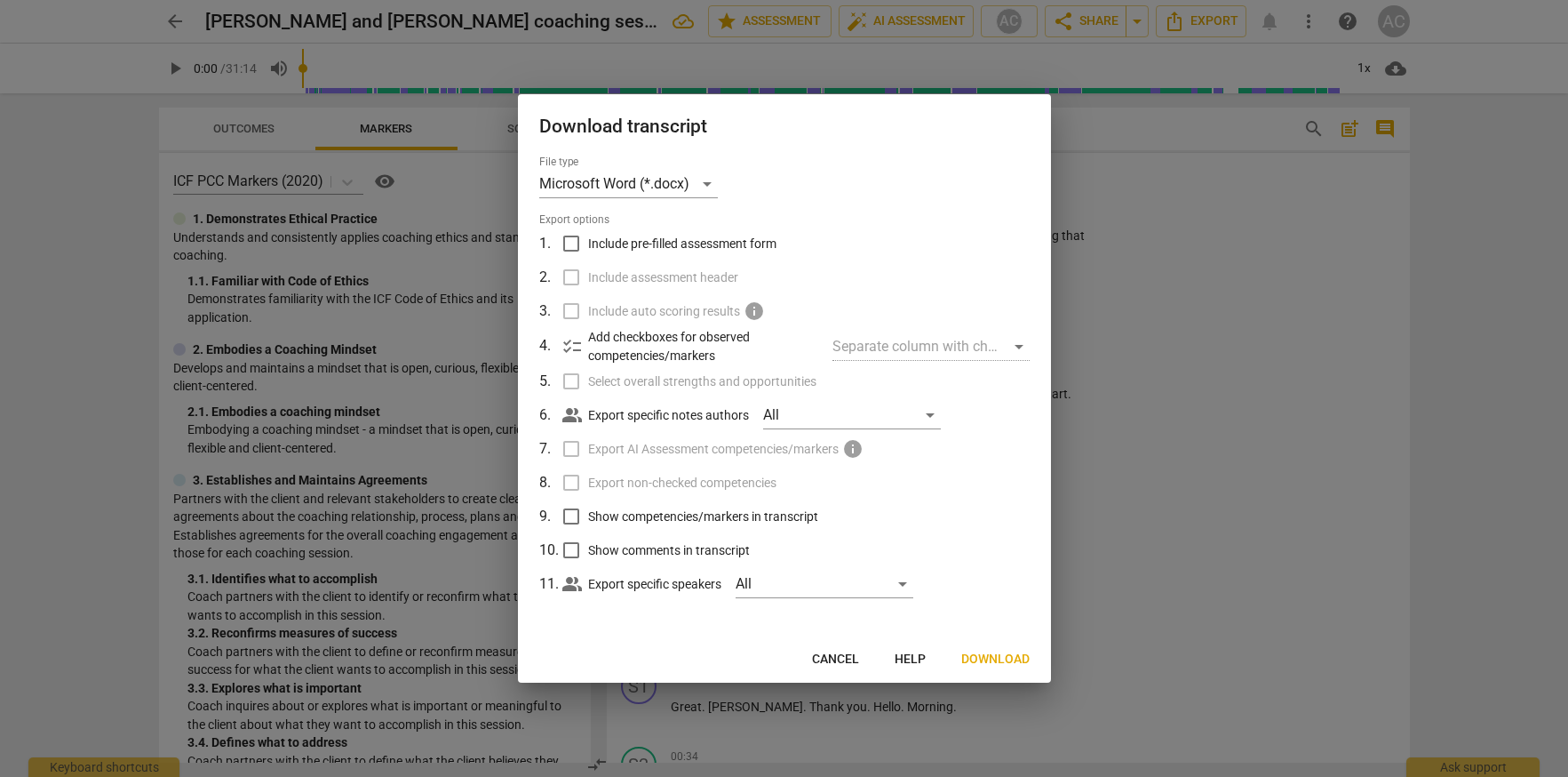
click at [569, 518] on input "Show competencies/markers in transcript" at bounding box center [571, 516] width 34 height 34
checkbox input "true"
click at [986, 656] on span "Download" at bounding box center [996, 659] width 68 height 17
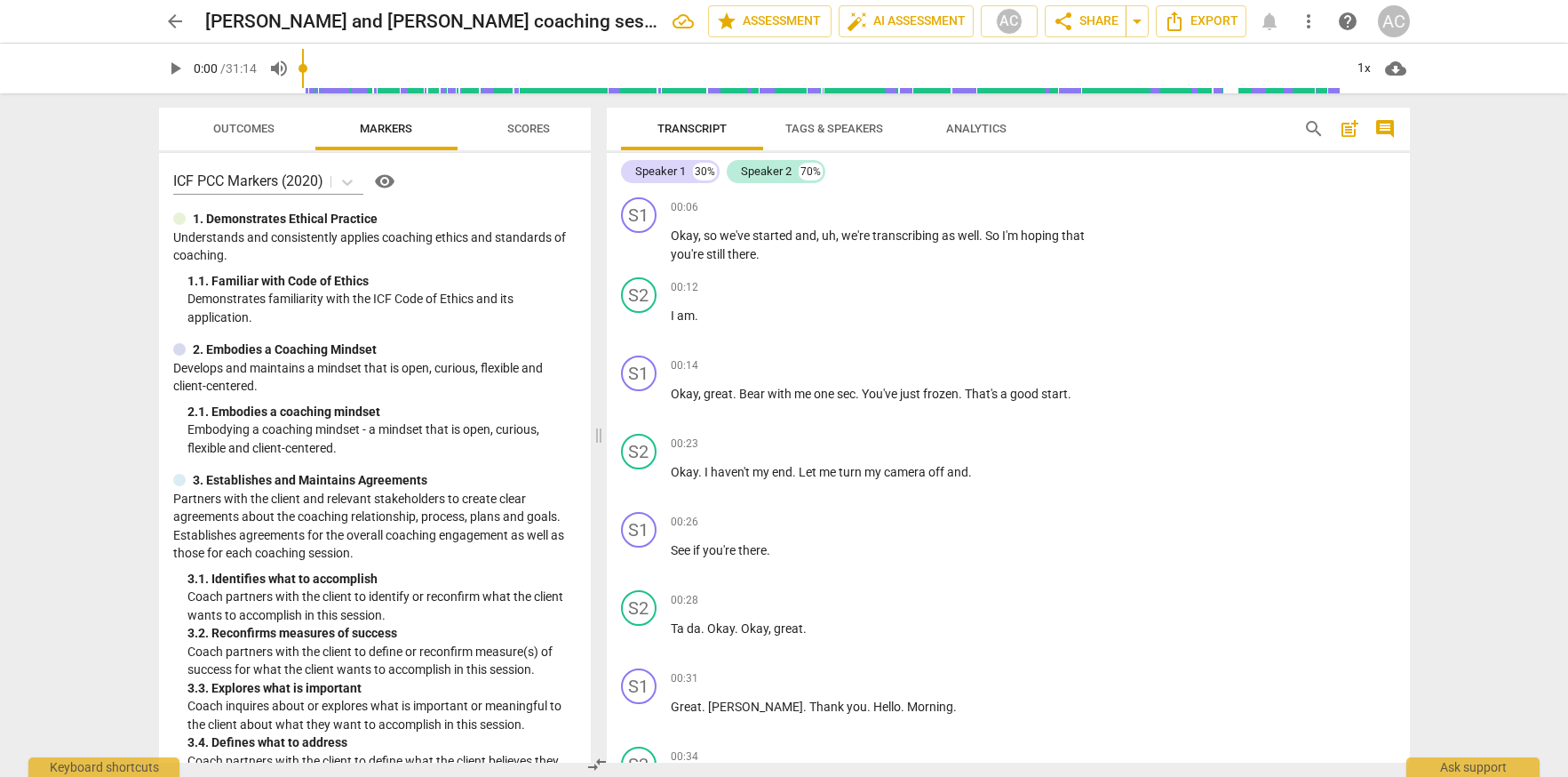
click at [964, 127] on span "Analytics" at bounding box center [976, 128] width 61 height 13
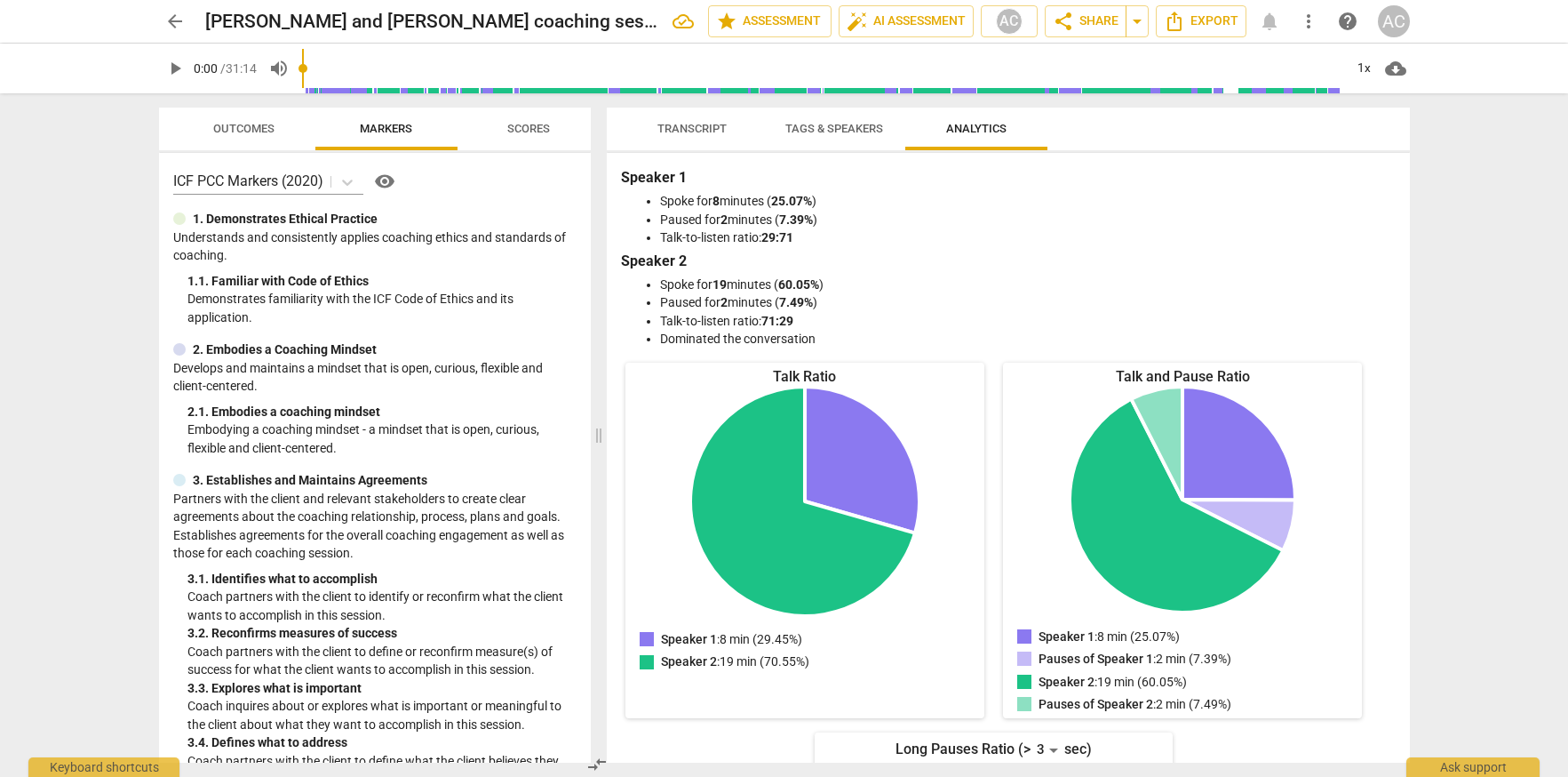
click at [529, 133] on span "Scores" at bounding box center [528, 128] width 42 height 13
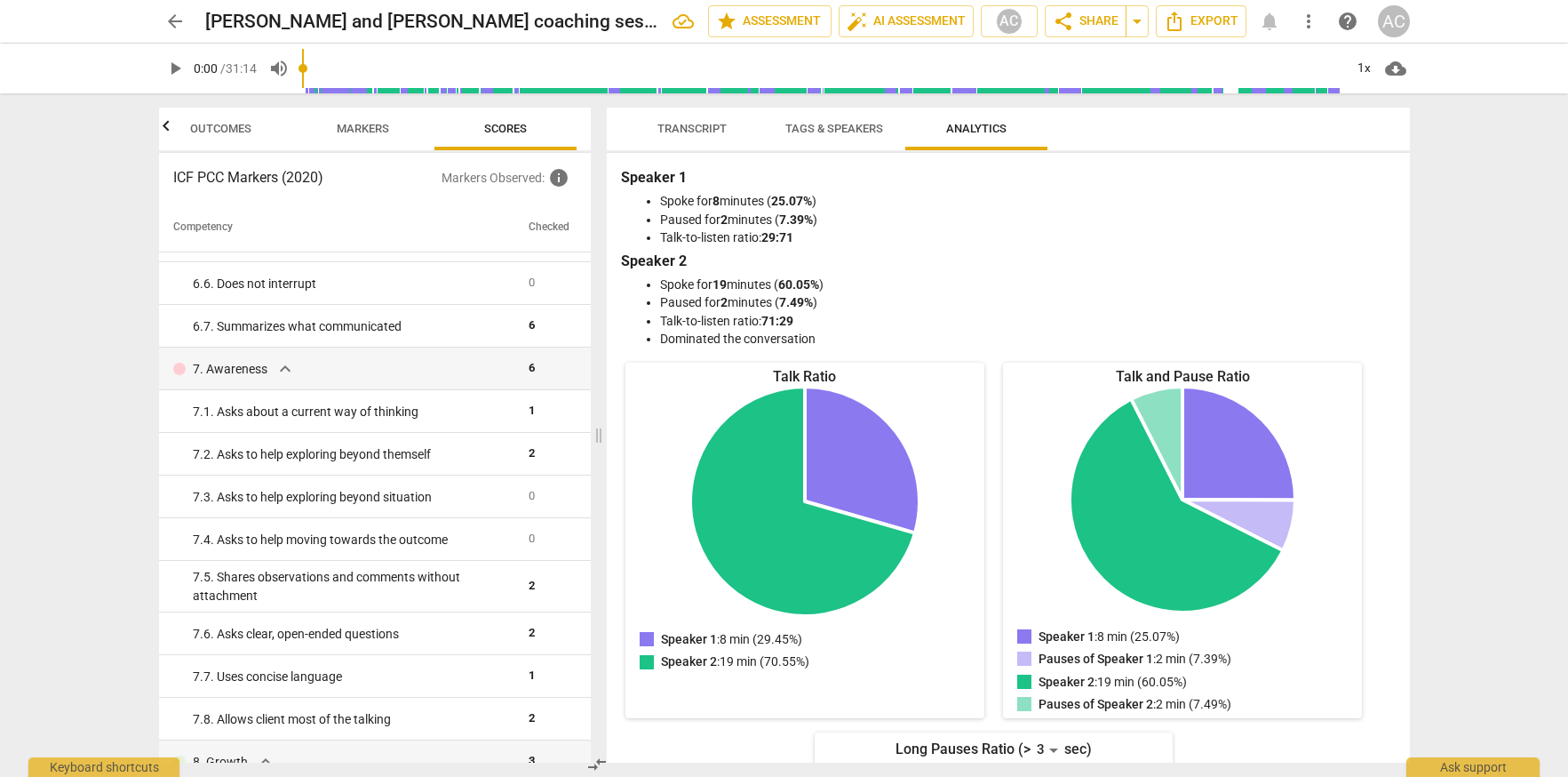
scroll to position [1504, 0]
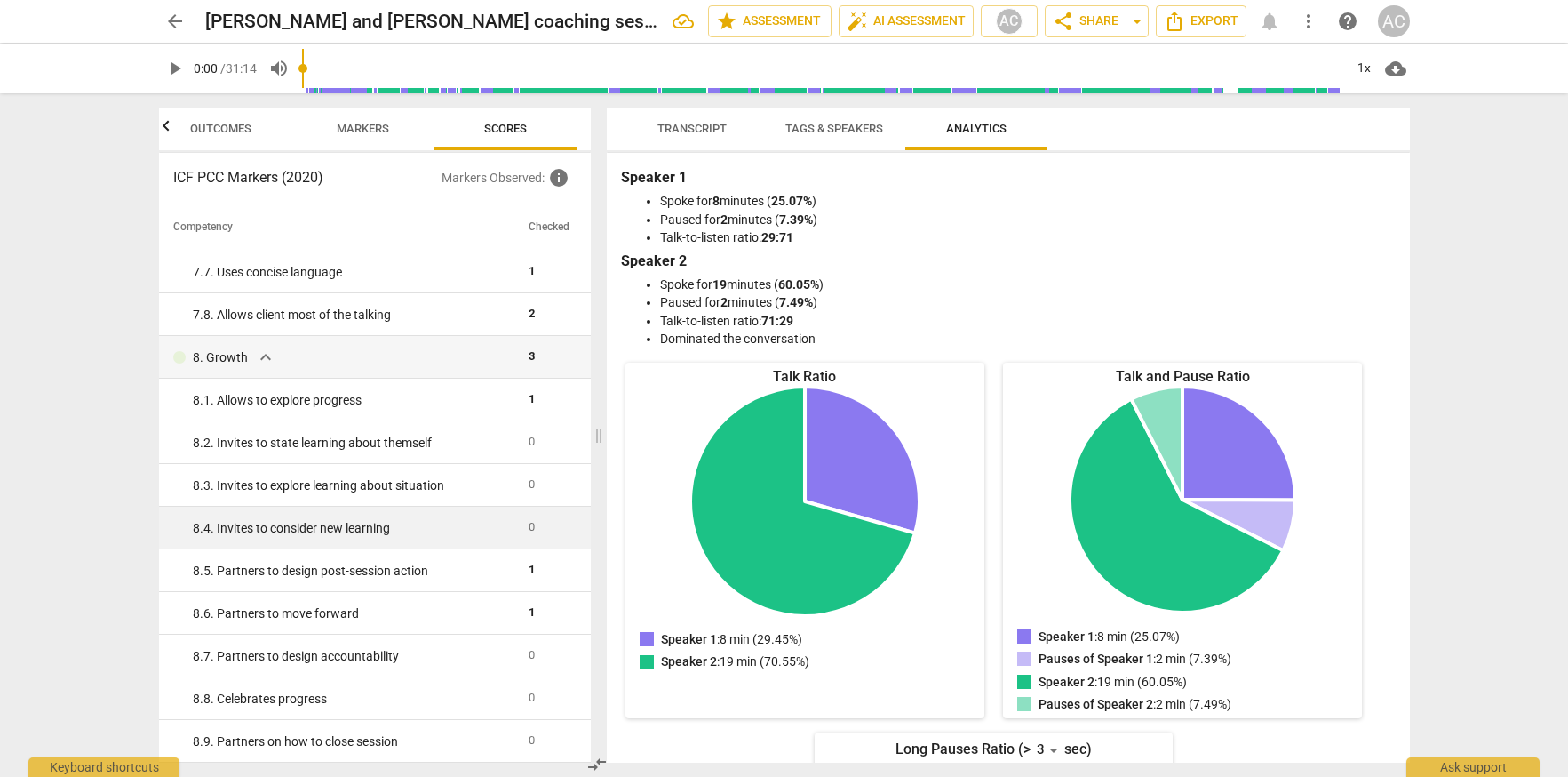
click at [529, 527] on td "0" at bounding box center [549, 528] width 55 height 42
click at [529, 527] on span "0" at bounding box center [532, 527] width 6 height 13
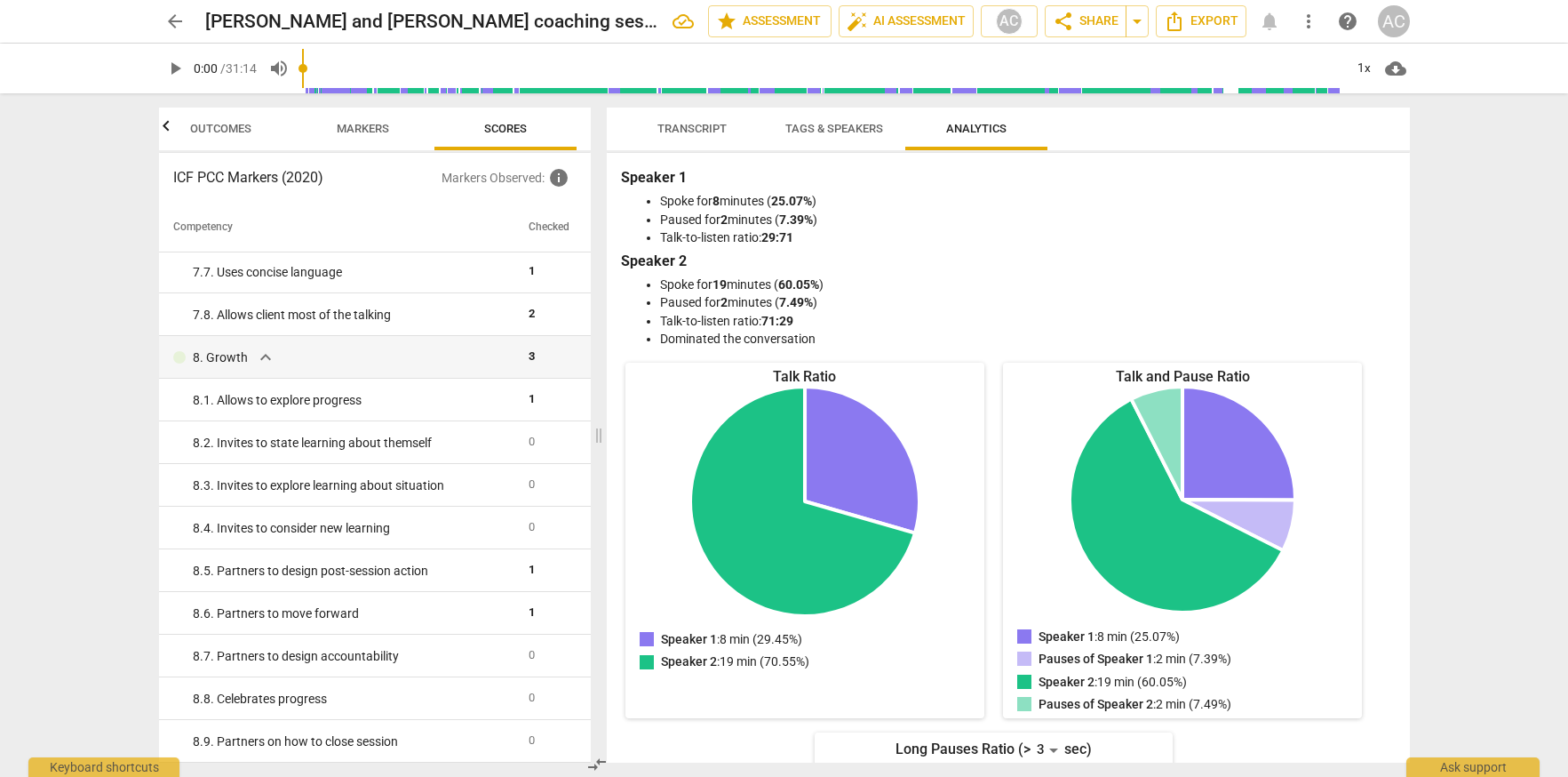
click at [233, 128] on span "Outcomes" at bounding box center [221, 128] width 62 height 13
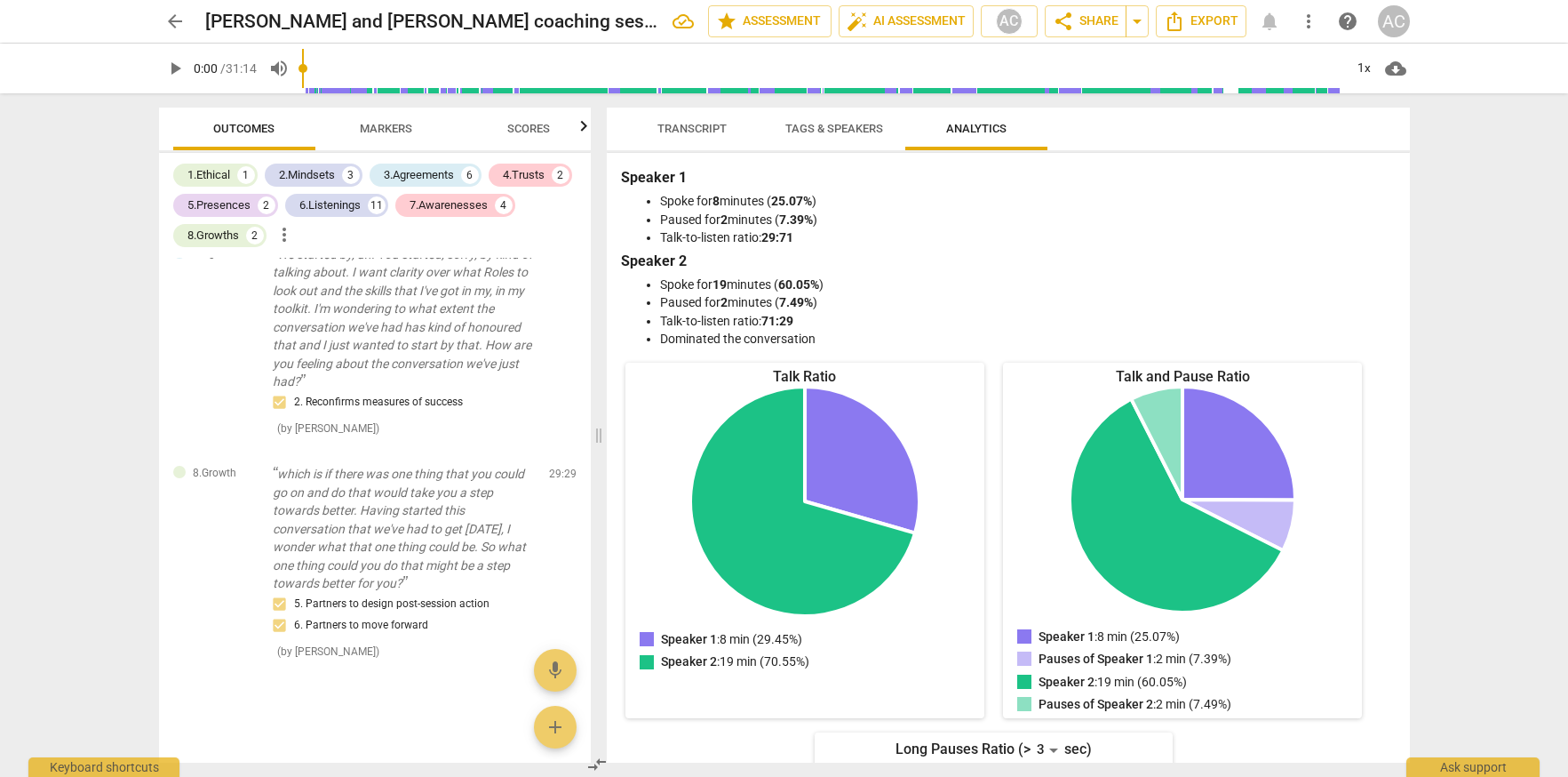
scroll to position [3886, 0]
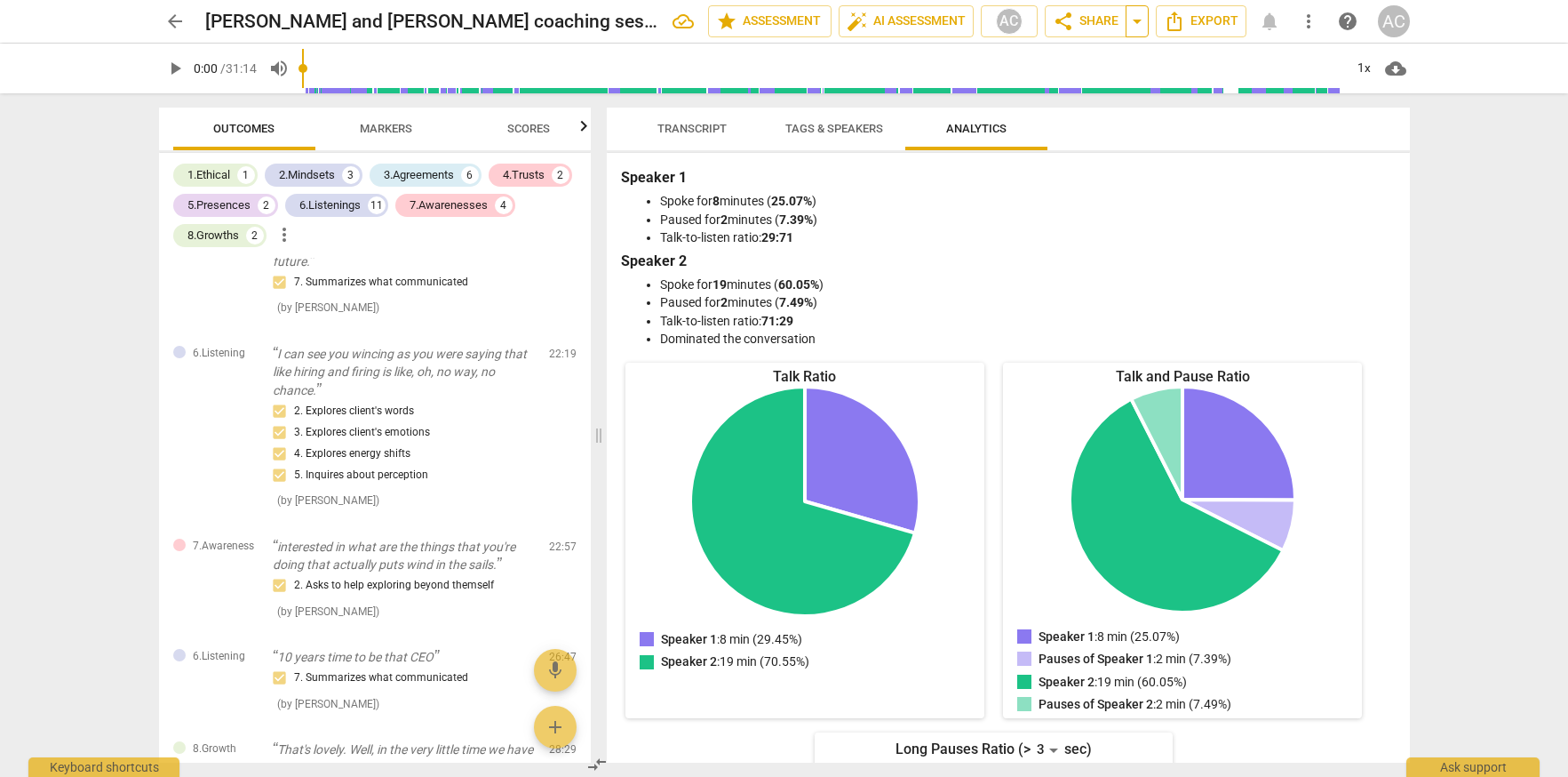
click at [1142, 21] on span "arrow_drop_down" at bounding box center [1136, 21] width 21 height 21
click at [1104, 17] on span "share Share" at bounding box center [1085, 21] width 65 height 21
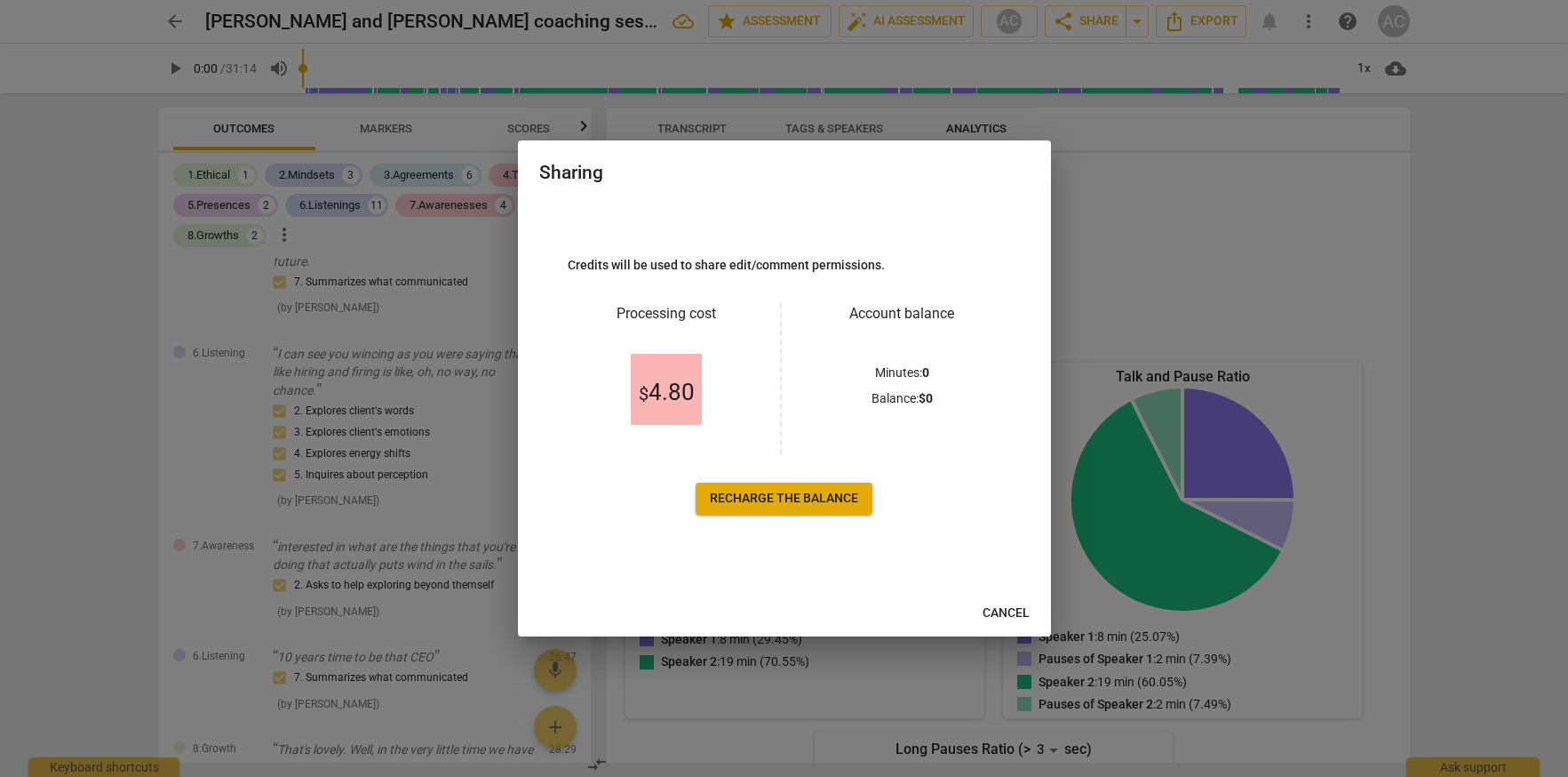
click at [1001, 608] on span "Cancel" at bounding box center [1006, 613] width 47 height 17
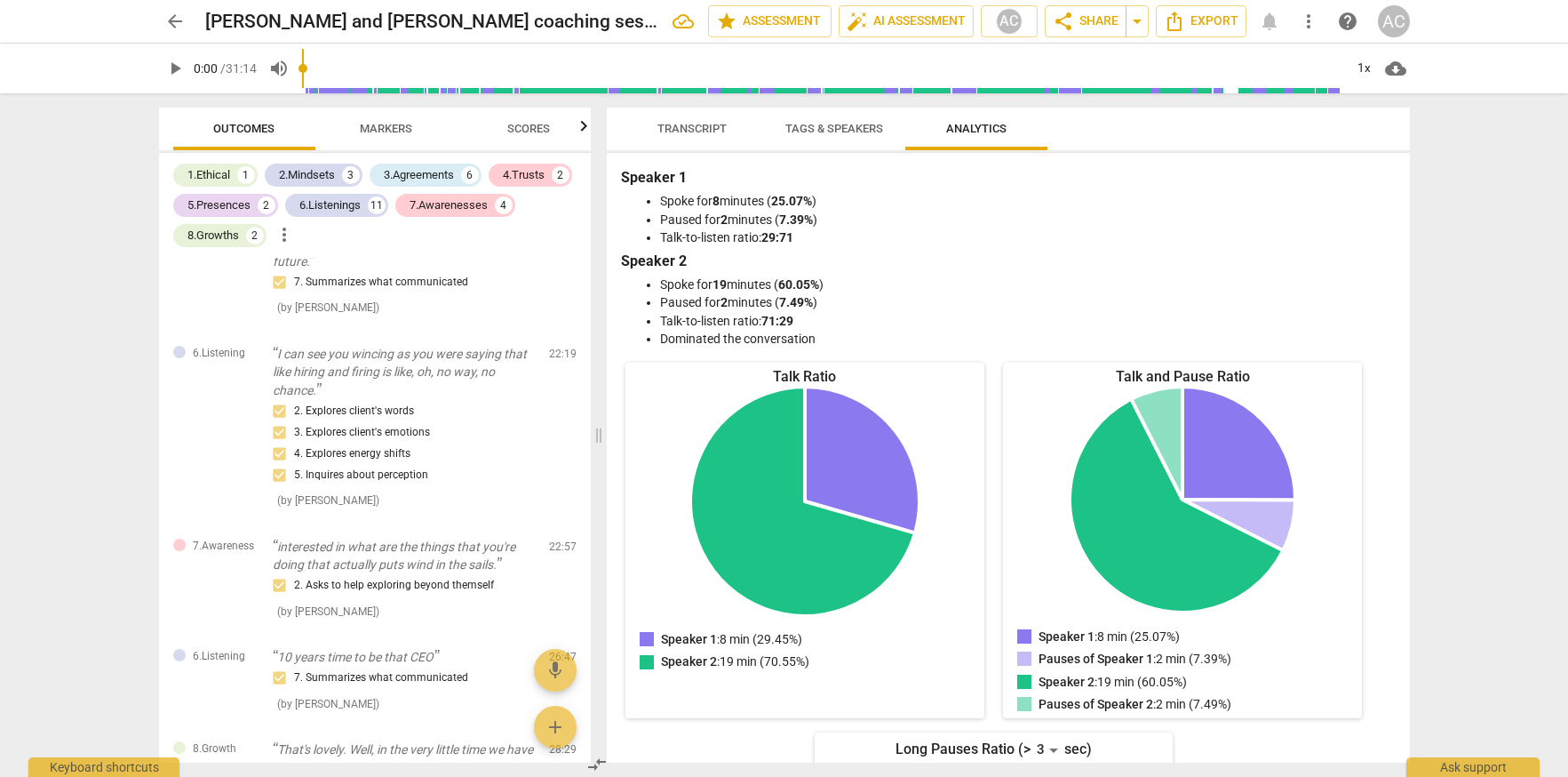
click at [180, 70] on span "play_arrow" at bounding box center [175, 68] width 21 height 21
click at [179, 68] on span "pause" at bounding box center [175, 68] width 21 height 21
click at [179, 68] on span "play_arrow" at bounding box center [175, 68] width 21 height 21
click at [179, 68] on span "pause" at bounding box center [175, 68] width 21 height 21
type input "7"
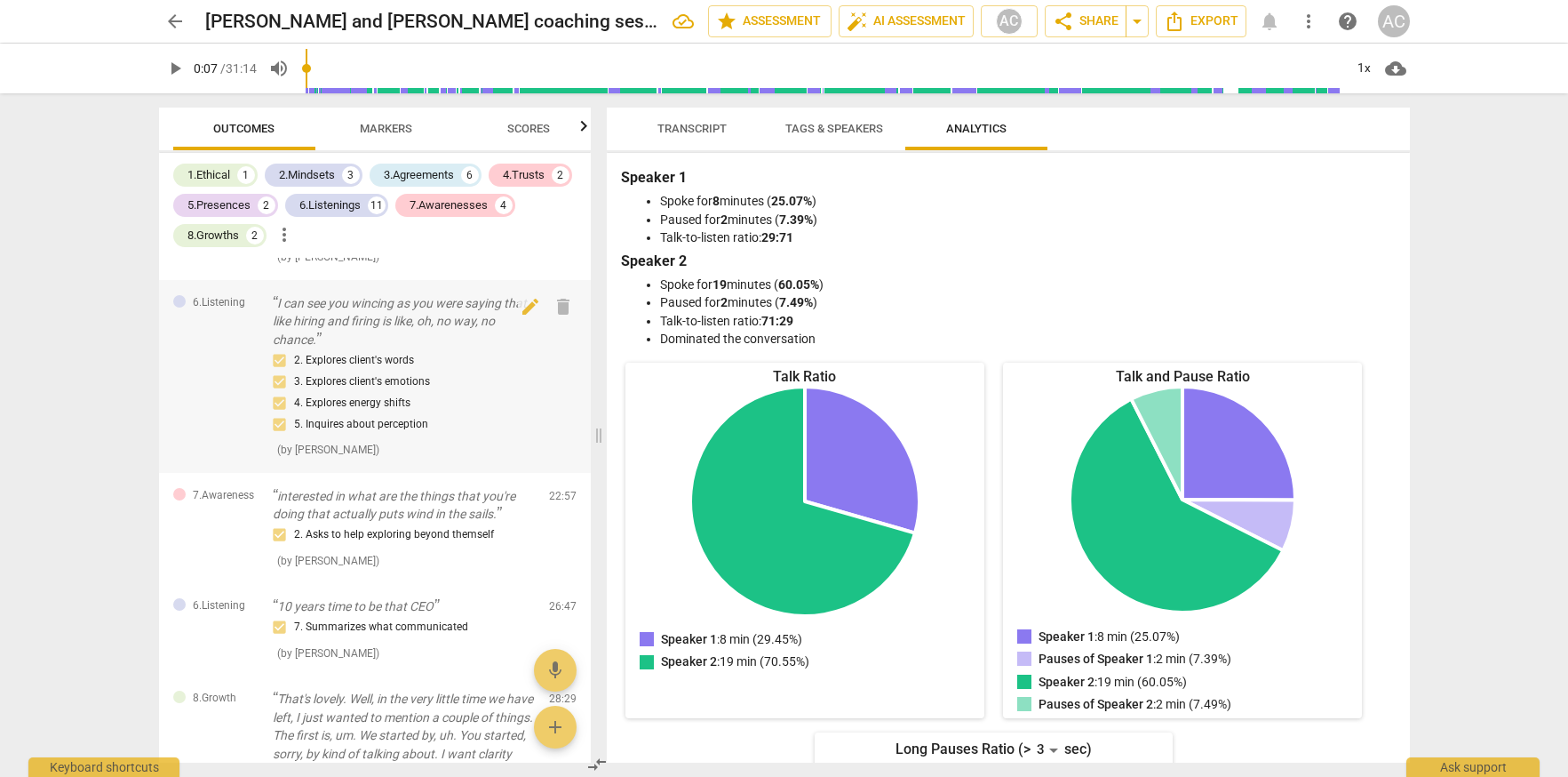
scroll to position [4089, 0]
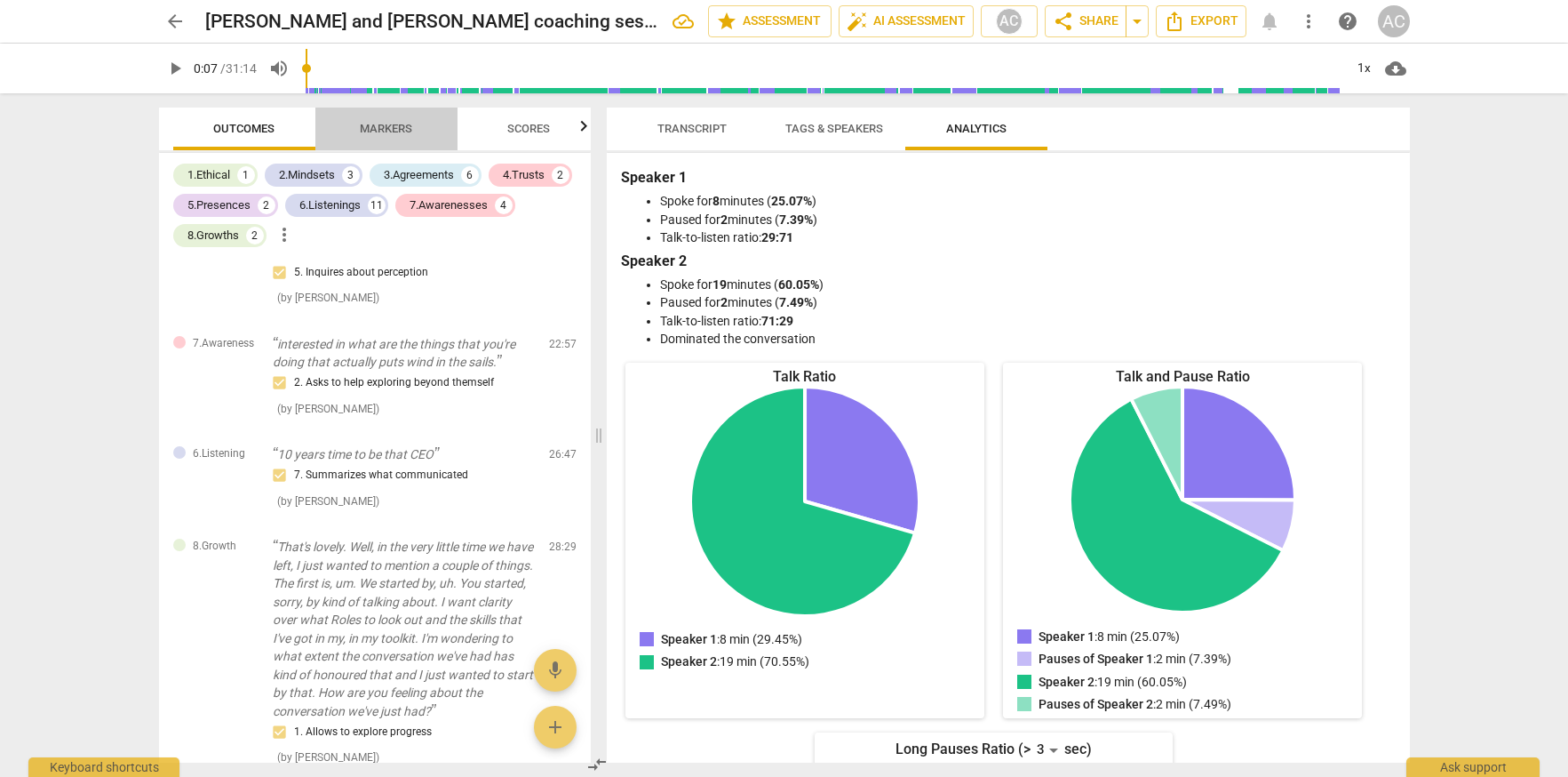
click at [387, 119] on span "Markers" at bounding box center [386, 129] width 95 height 24
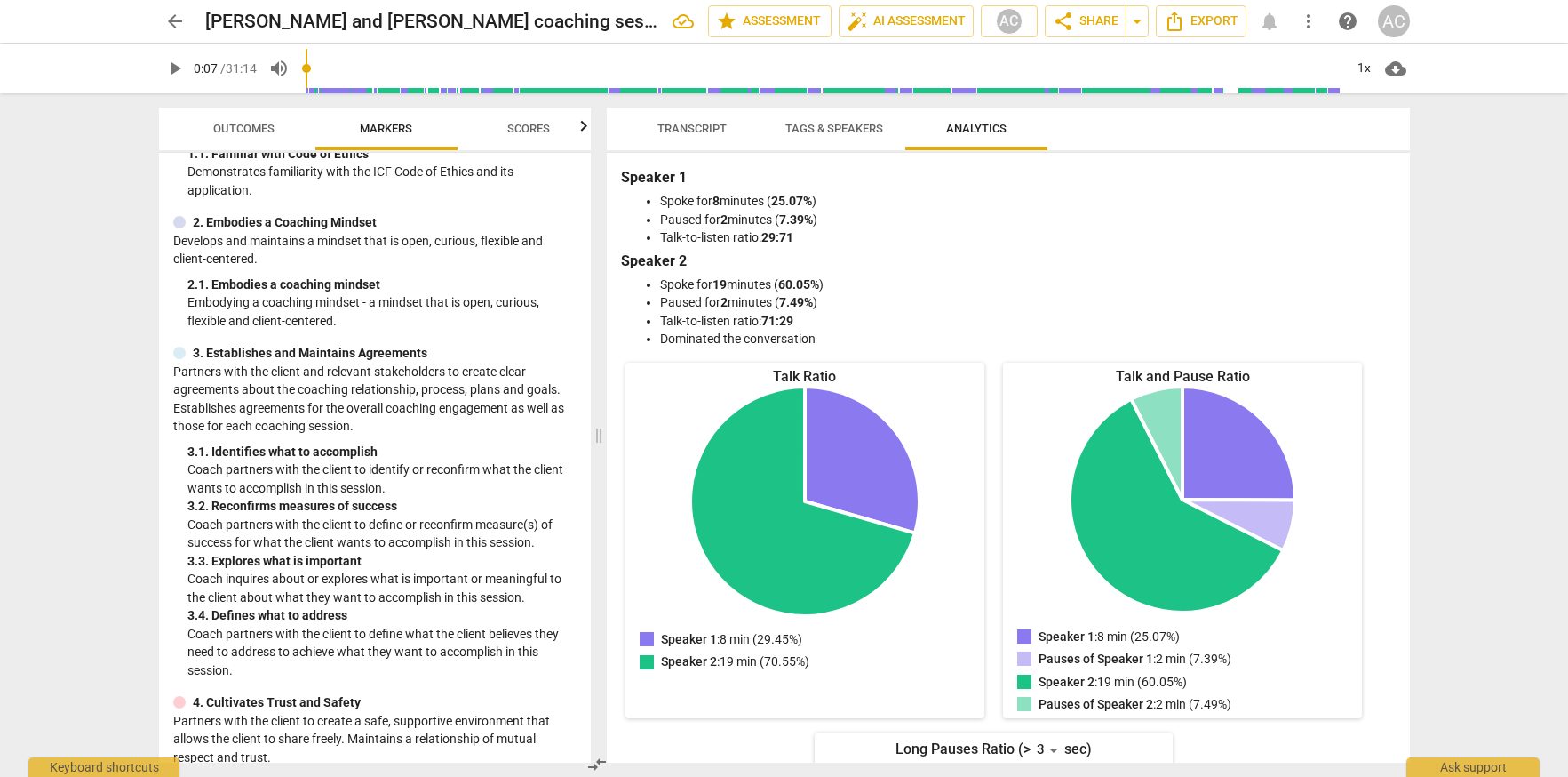
scroll to position [139, 0]
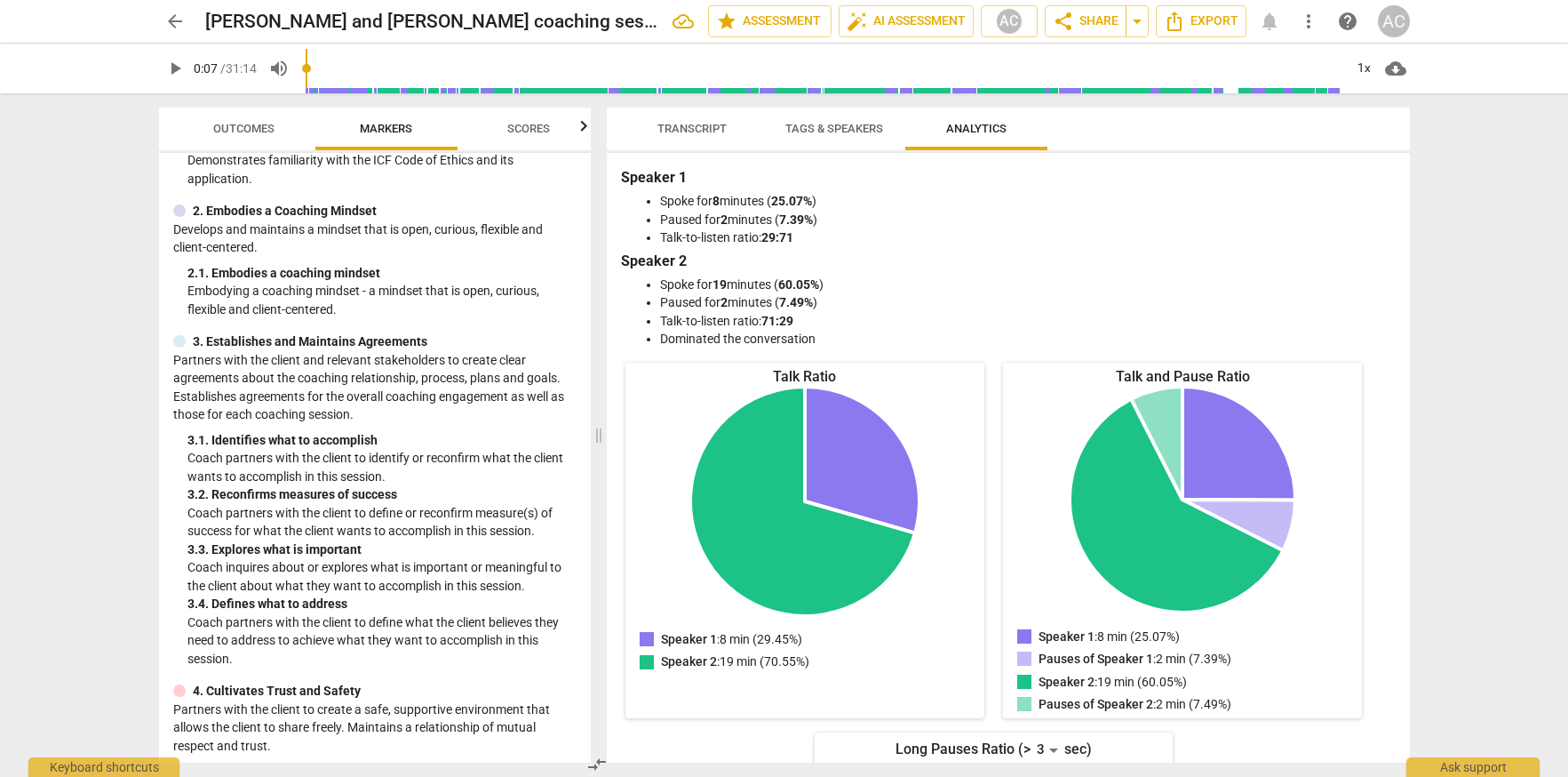
click at [844, 128] on span "Tags & Speakers" at bounding box center [835, 128] width 98 height 13
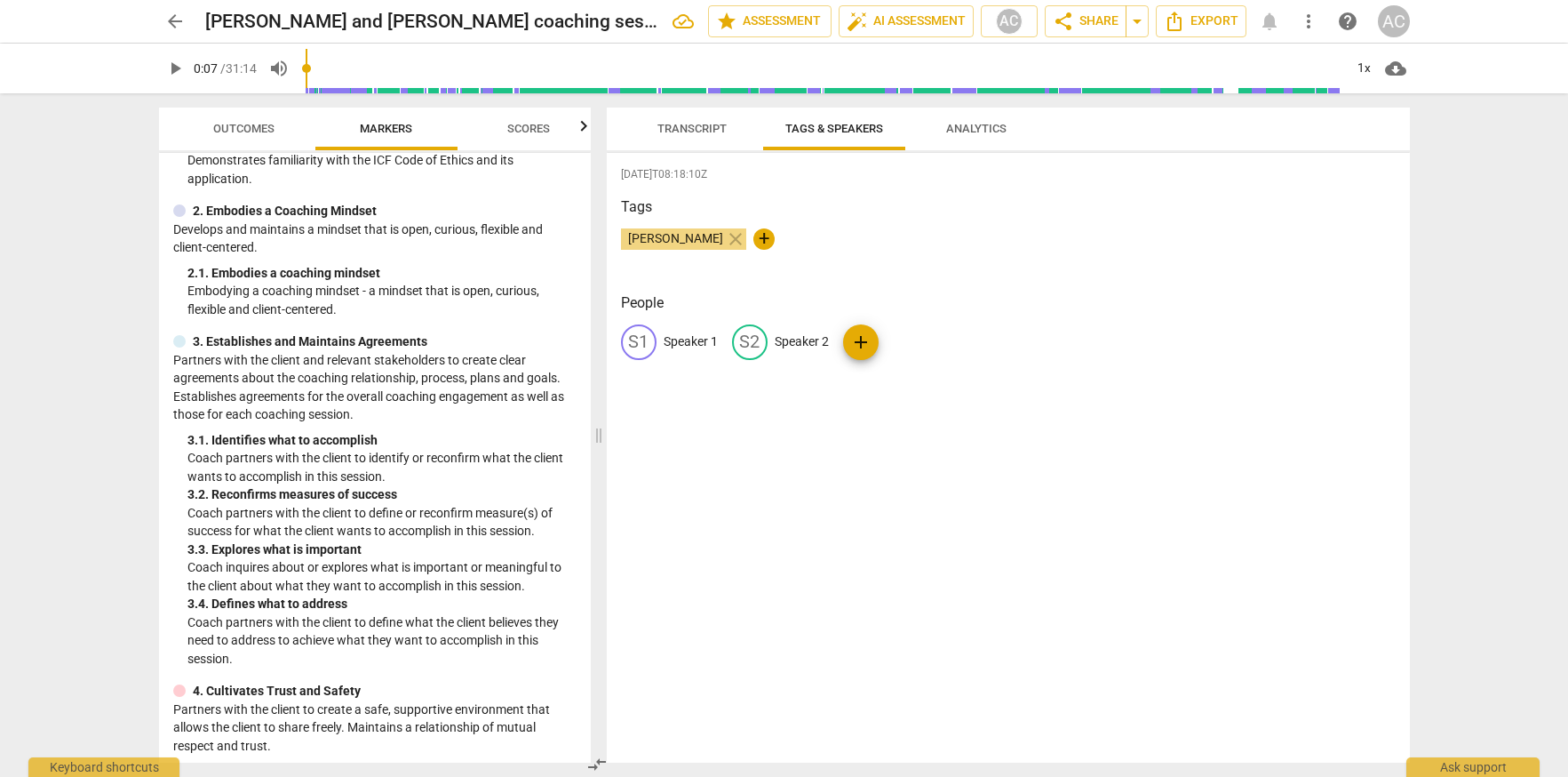
click at [710, 124] on span "Transcript" at bounding box center [692, 128] width 69 height 13
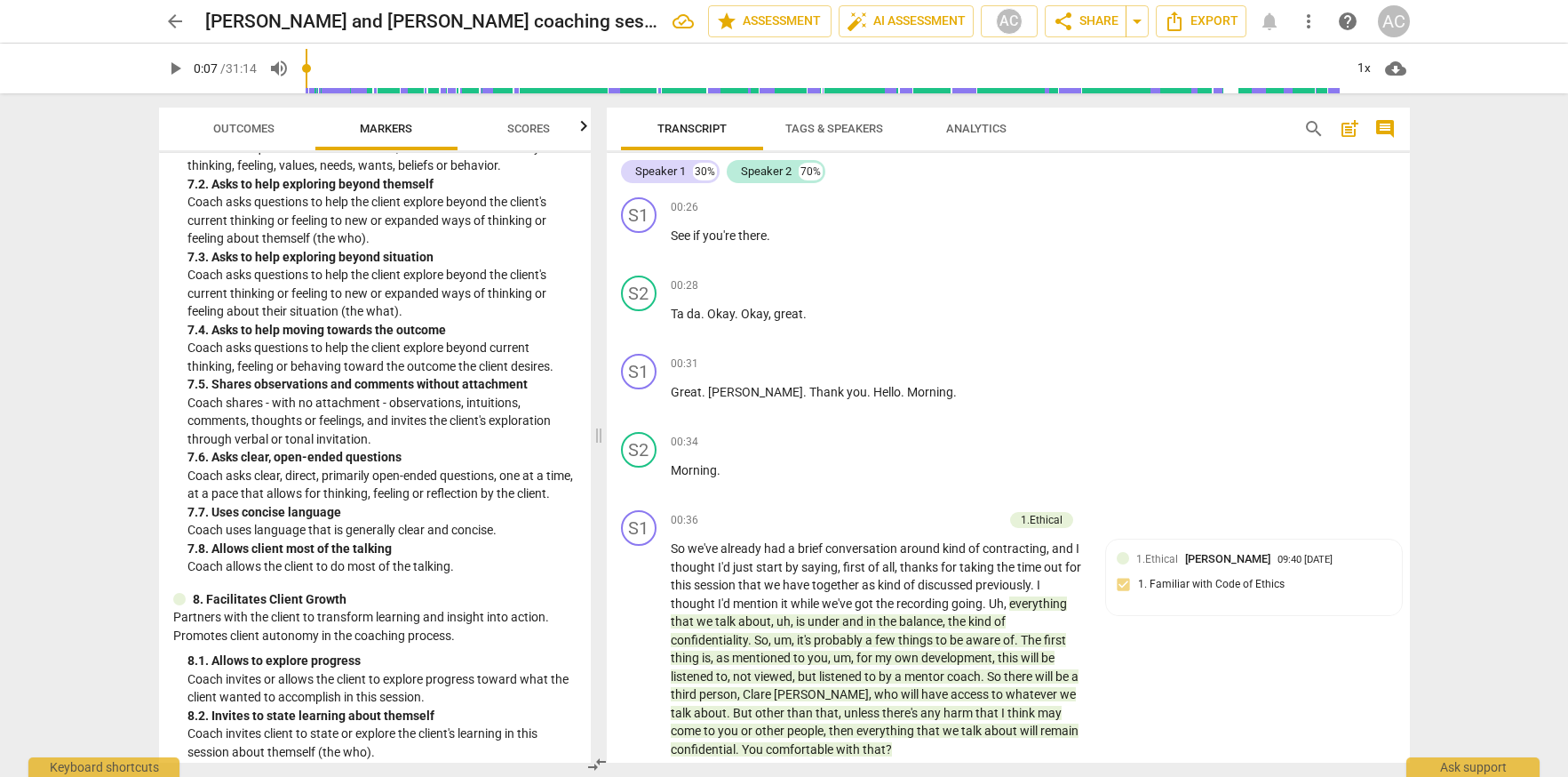
scroll to position [0, 0]
